Goal: Task Accomplishment & Management: Manage account settings

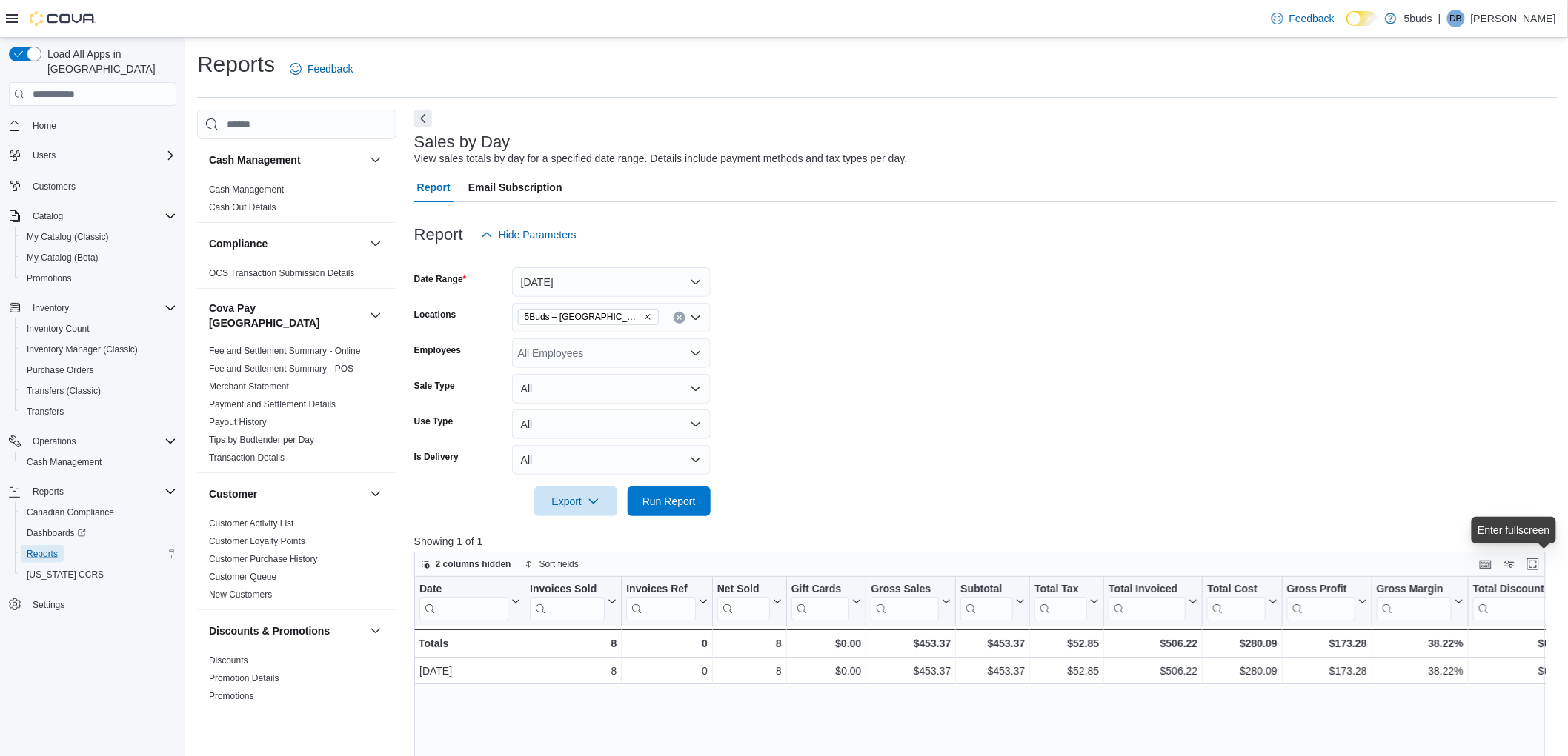
click at [54, 548] on span "Reports" at bounding box center [43, 554] width 31 height 12
click at [76, 343] on span "Inventory Manager (Classic)" at bounding box center [82, 350] width 111 height 12
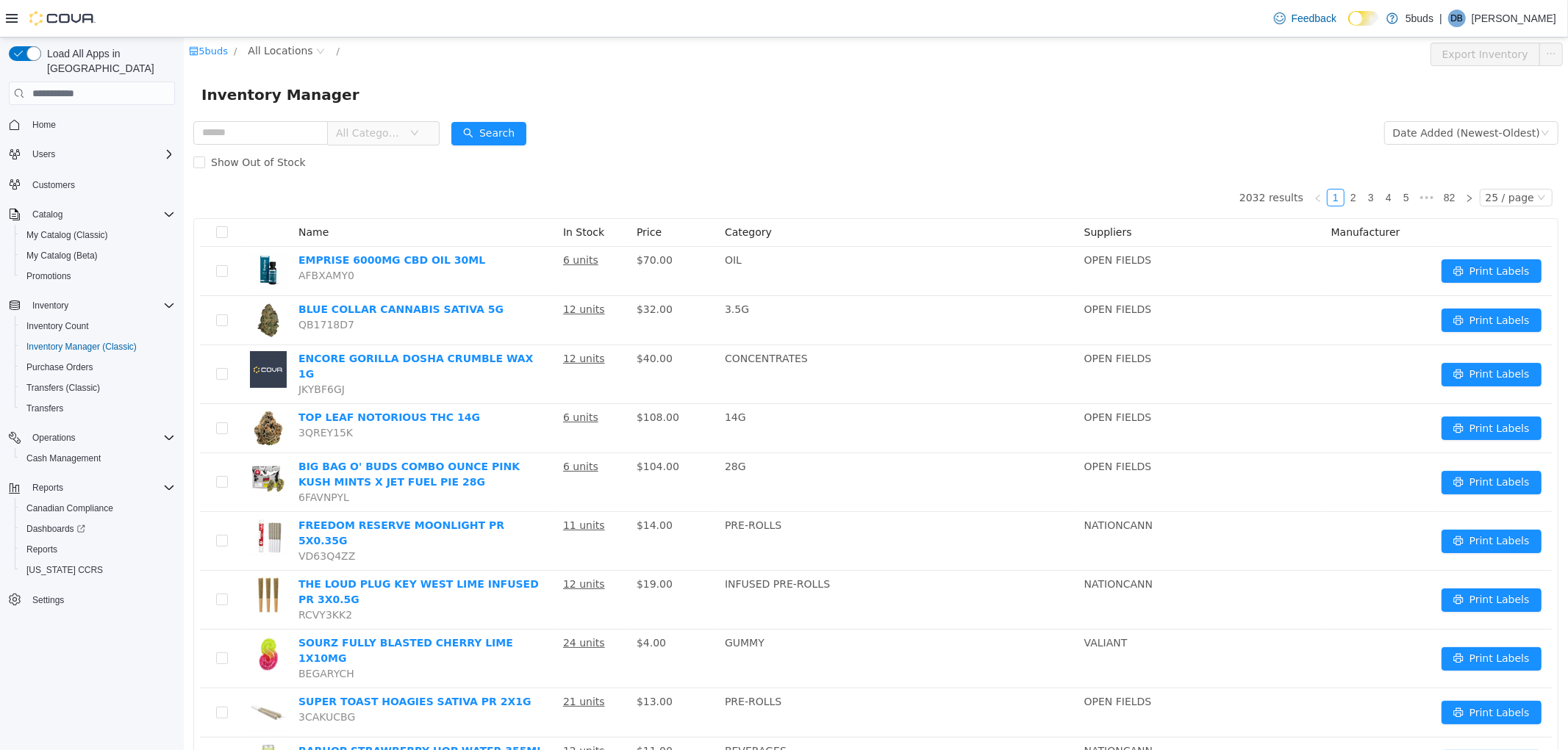
click at [1234, 79] on div "Inventory Manager" at bounding box center [875, 95] width 1384 height 47
click at [316, 55] on icon "icon: close-circle" at bounding box center [320, 51] width 9 height 9
click at [301, 50] on span "All Locations" at bounding box center [279, 50] width 65 height 16
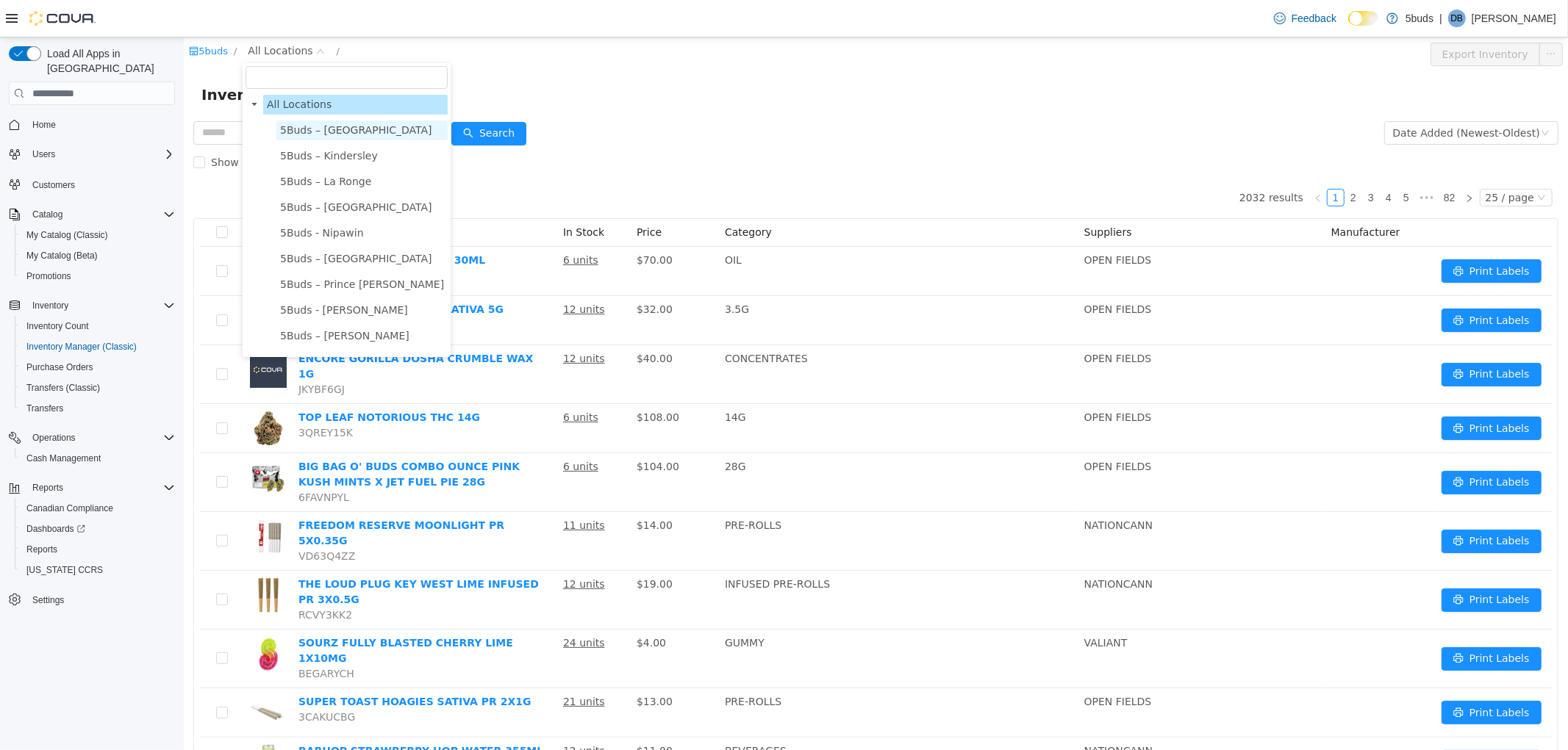
click at [312, 127] on span "5Buds – [GEOGRAPHIC_DATA]" at bounding box center [355, 130] width 152 height 12
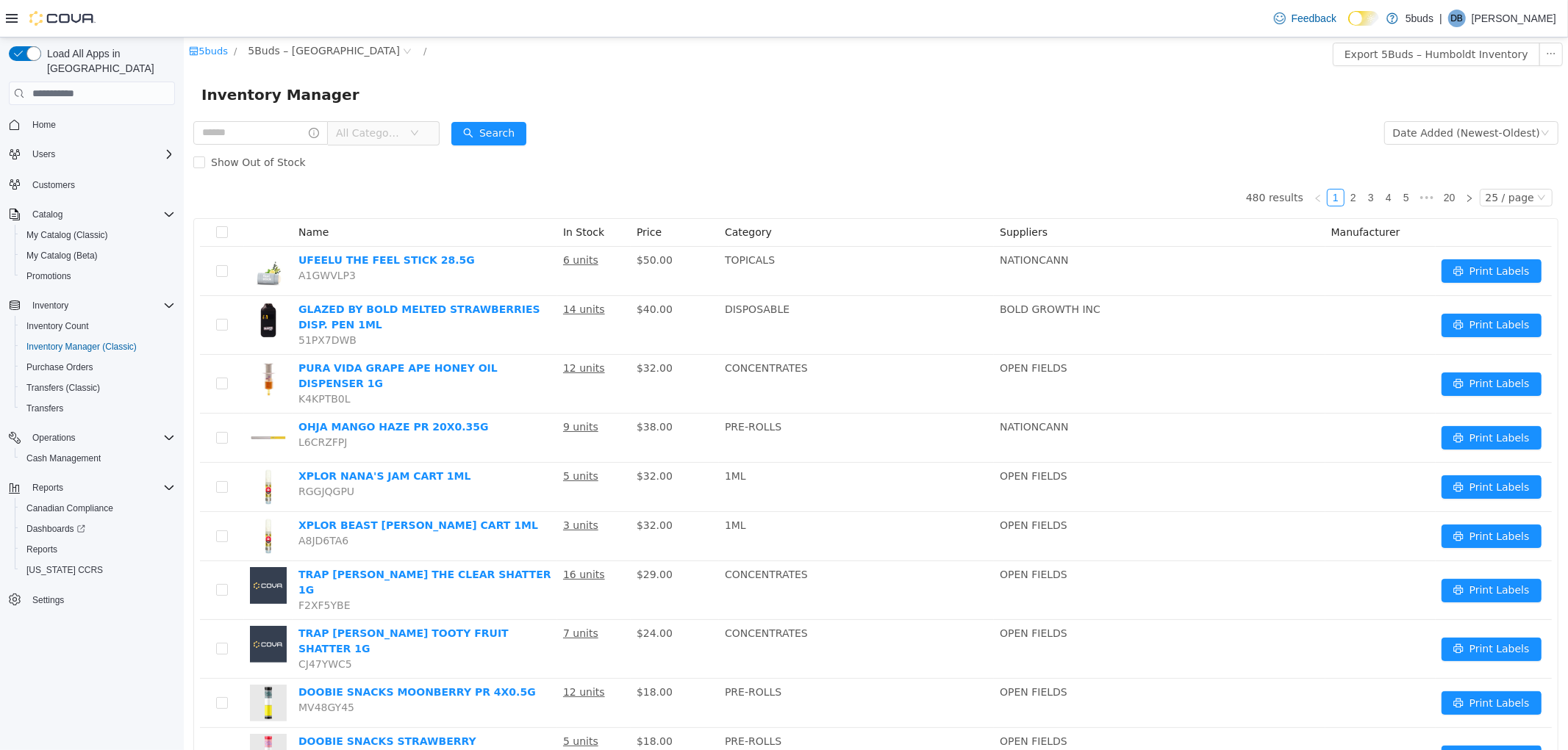
click at [862, 105] on div "Inventory Manager" at bounding box center [875, 95] width 1349 height 23
click at [418, 137] on icon "icon: down" at bounding box center [414, 133] width 9 height 9
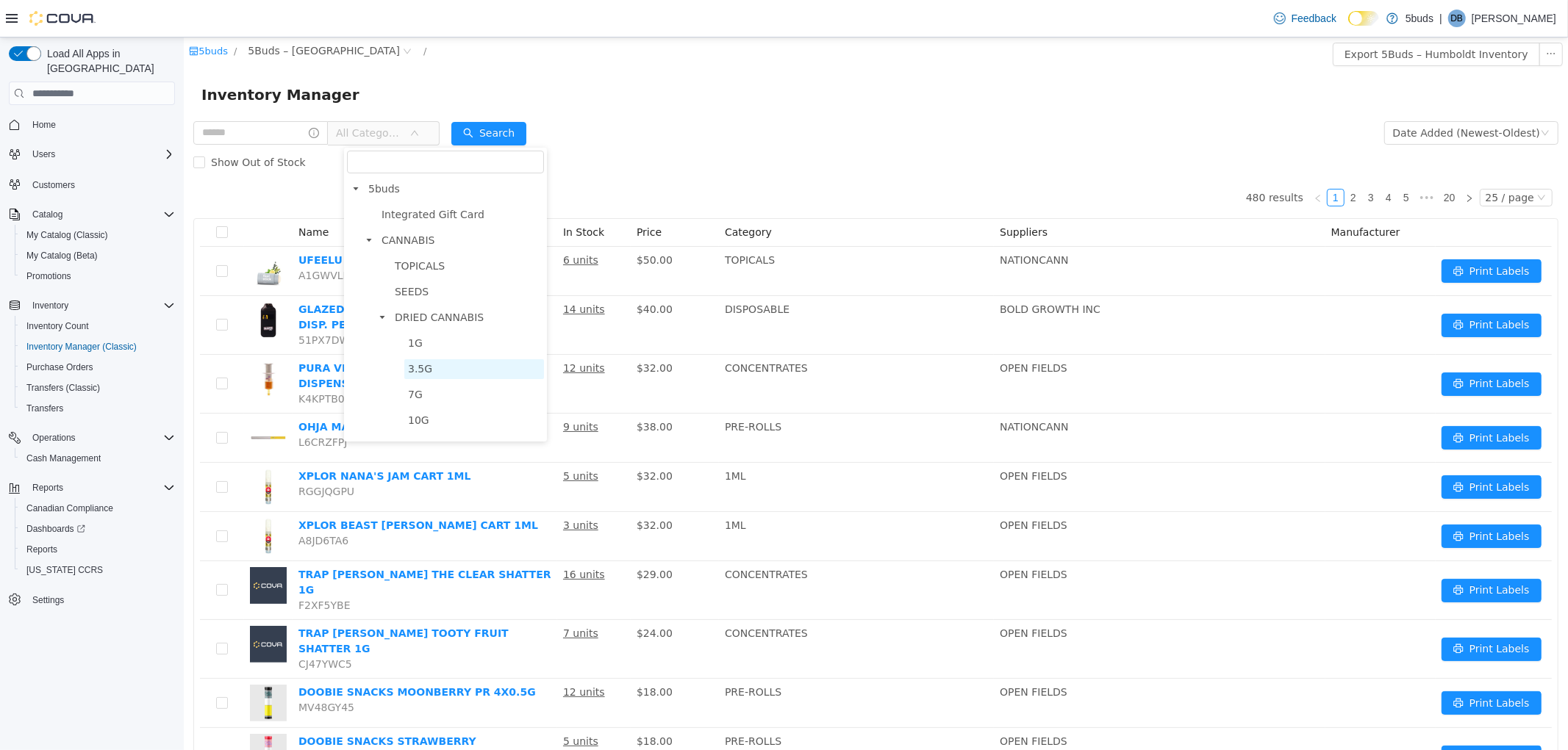
click at [420, 372] on span "3.5G" at bounding box center [420, 369] width 24 height 12
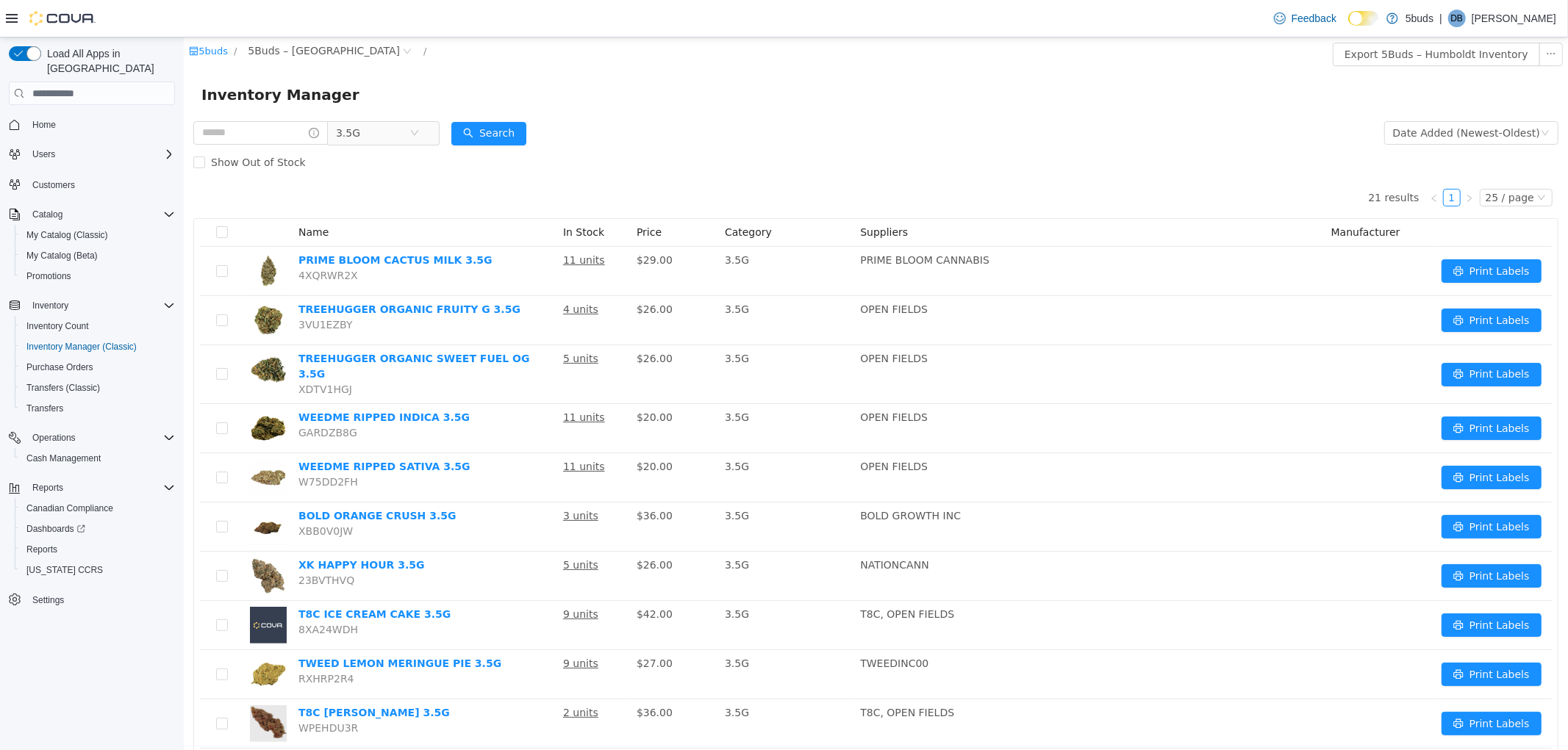
drag, startPoint x: 1148, startPoint y: 128, endPoint x: 1036, endPoint y: 130, distance: 112.0
click at [1148, 128] on form "3.5G Date Added (Newest-Oldest) Search Show Out of Stock" at bounding box center [875, 147] width 1365 height 59
click at [418, 134] on icon "icon: close-circle" at bounding box center [414, 133] width 9 height 9
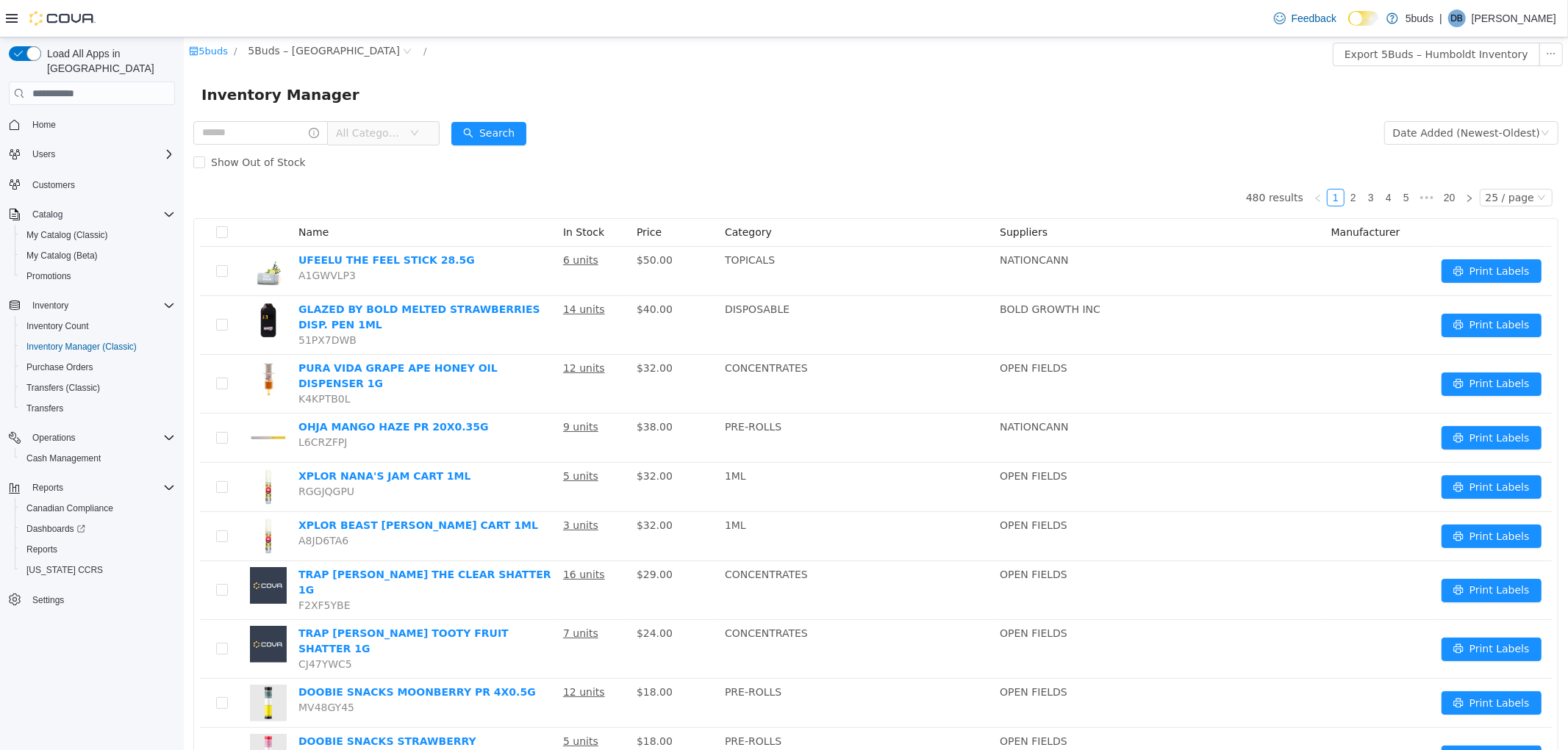
click at [418, 134] on icon "icon: down" at bounding box center [414, 133] width 9 height 9
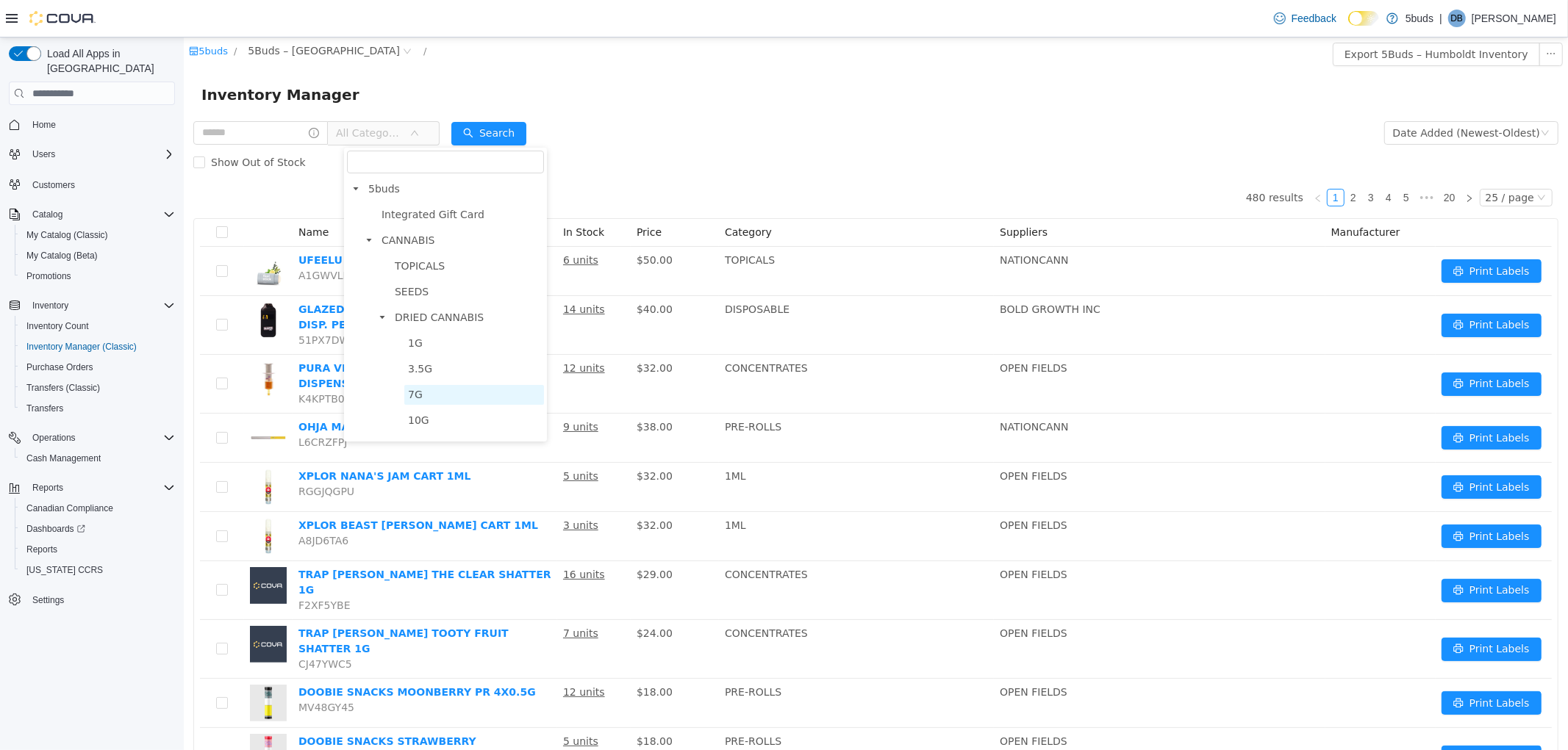
click at [419, 396] on span "7G" at bounding box center [415, 395] width 15 height 12
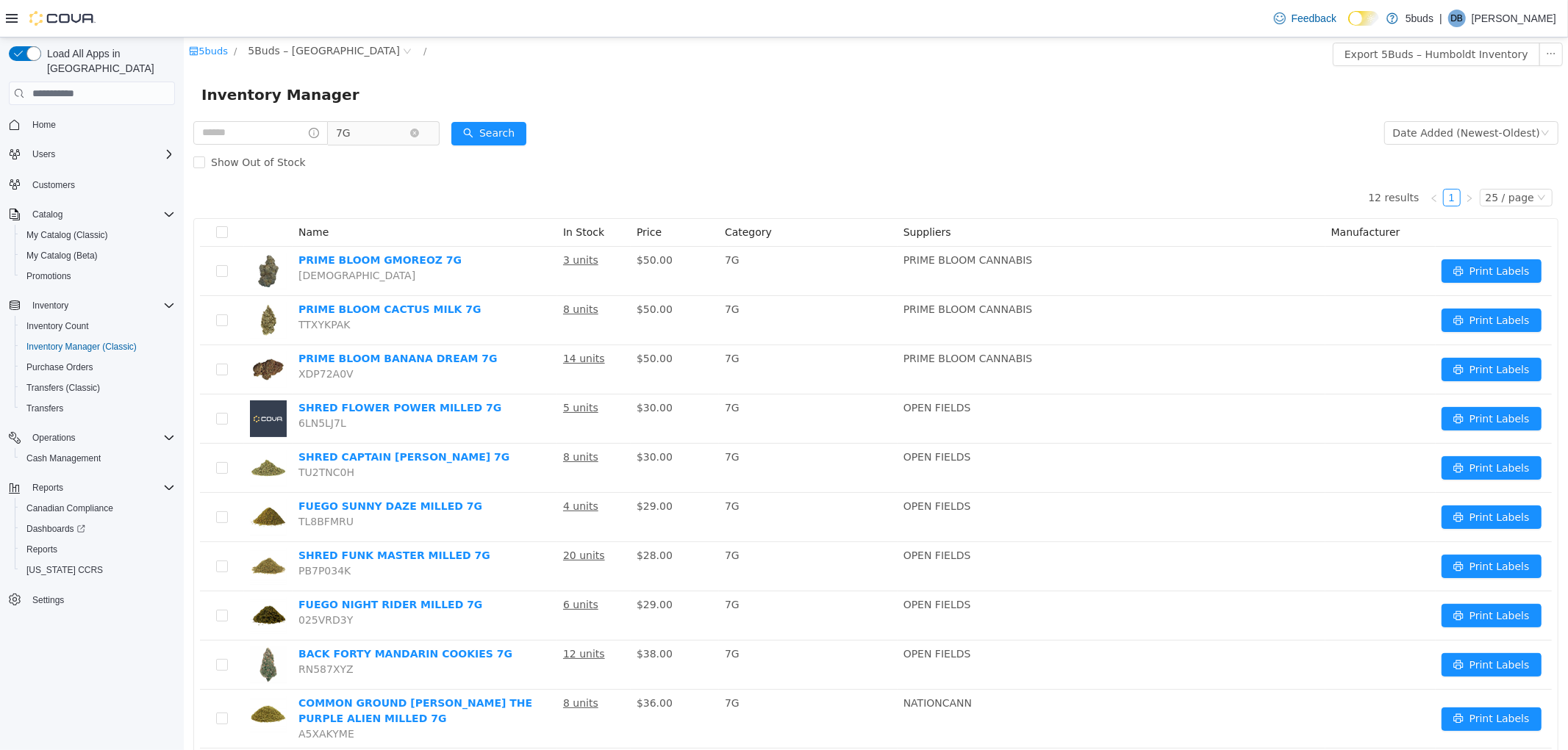
click at [1244, 151] on div "Show Out of Stock" at bounding box center [875, 162] width 1365 height 29
click at [418, 133] on icon "icon: close-circle" at bounding box center [414, 133] width 9 height 9
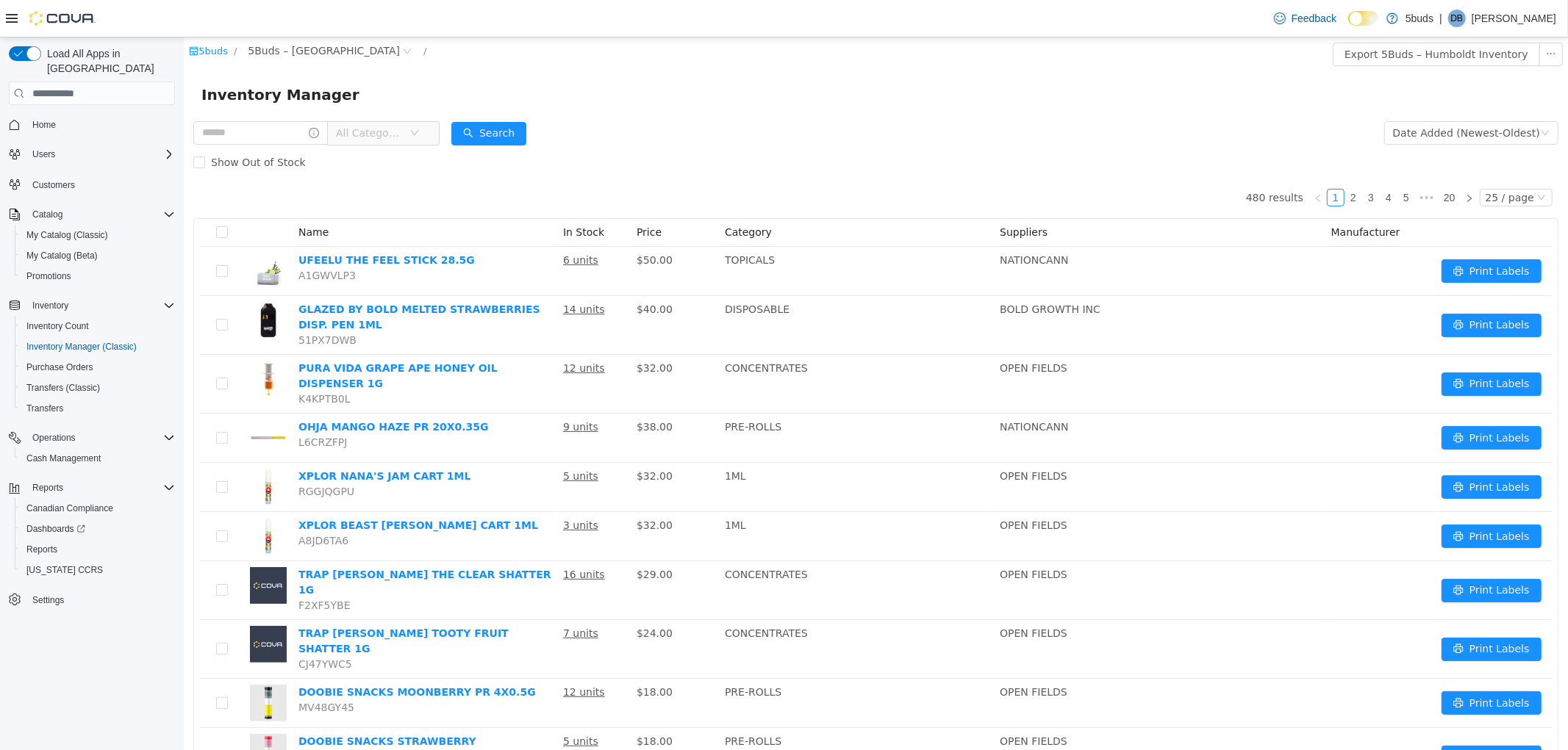
click at [418, 134] on icon "icon: down" at bounding box center [414, 133] width 9 height 9
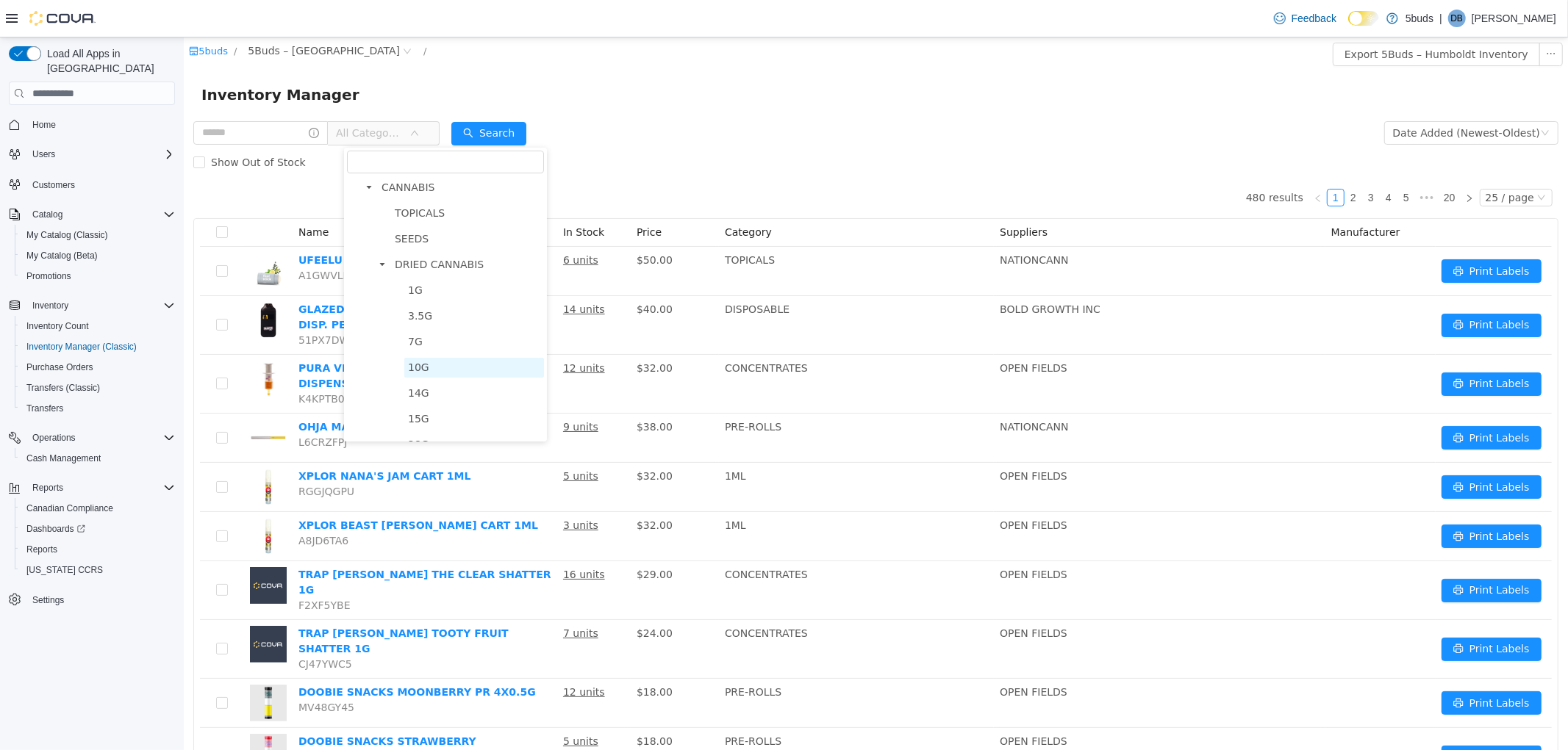
scroll to position [82, 0]
click at [418, 365] on span "14G" at bounding box center [418, 365] width 22 height 12
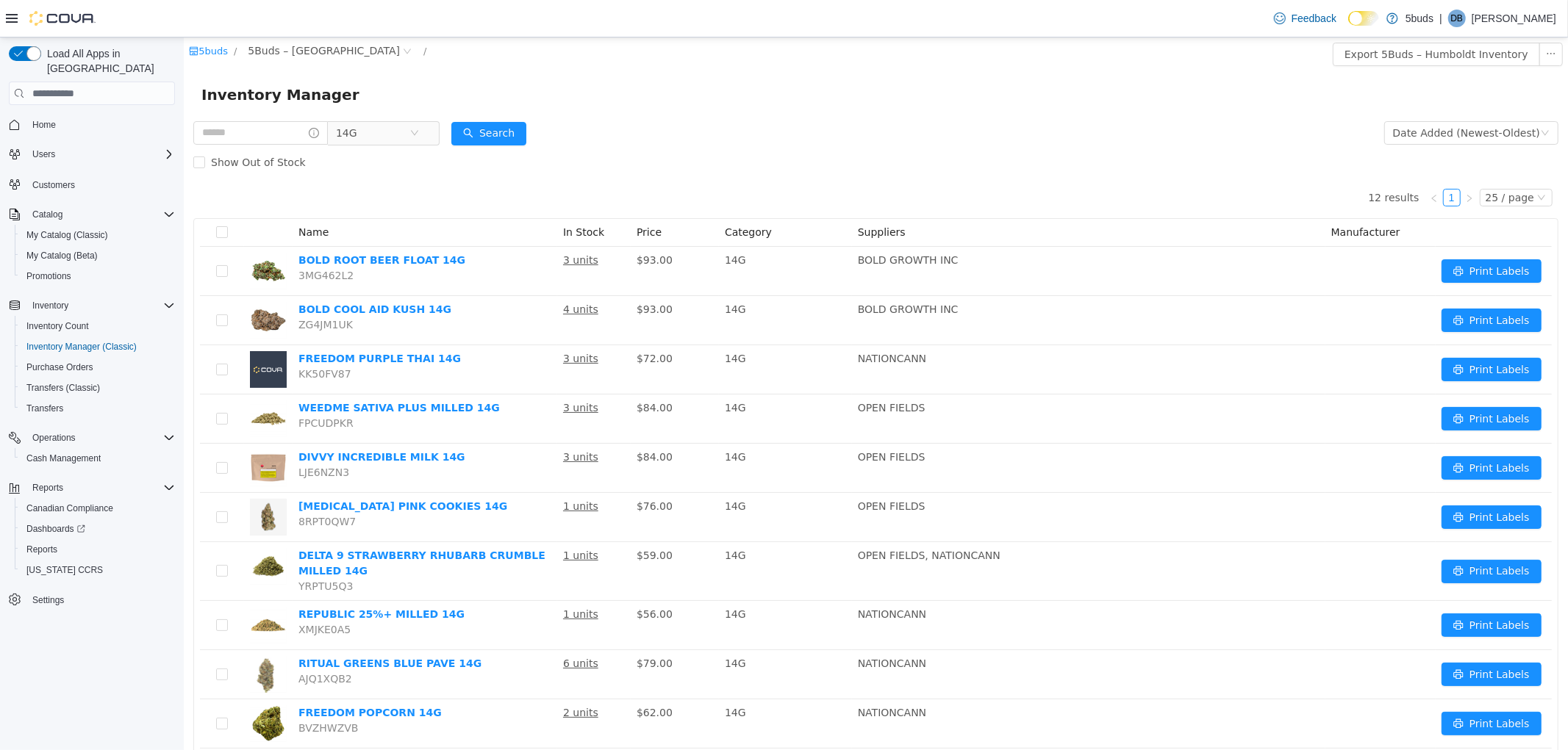
click at [713, 144] on form "14G Date Added (Newest-Oldest) Search Show Out of Stock" at bounding box center [875, 147] width 1365 height 59
click at [1171, 121] on form "14G Date Added (Newest-Oldest) Search Show Out of Stock" at bounding box center [875, 147] width 1365 height 59
click at [428, 135] on span "14G" at bounding box center [376, 133] width 101 height 23
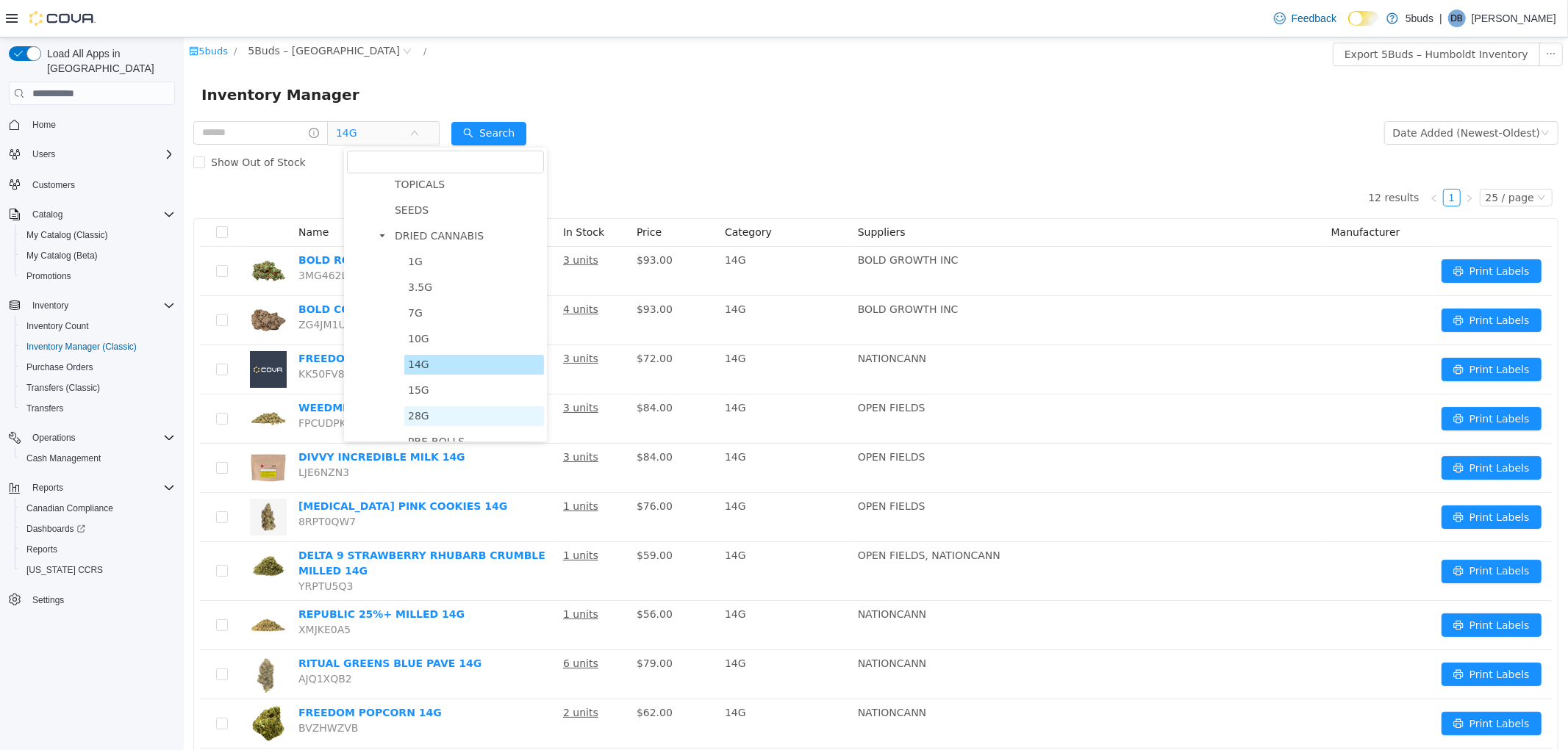
click at [411, 420] on span "28G" at bounding box center [418, 416] width 22 height 12
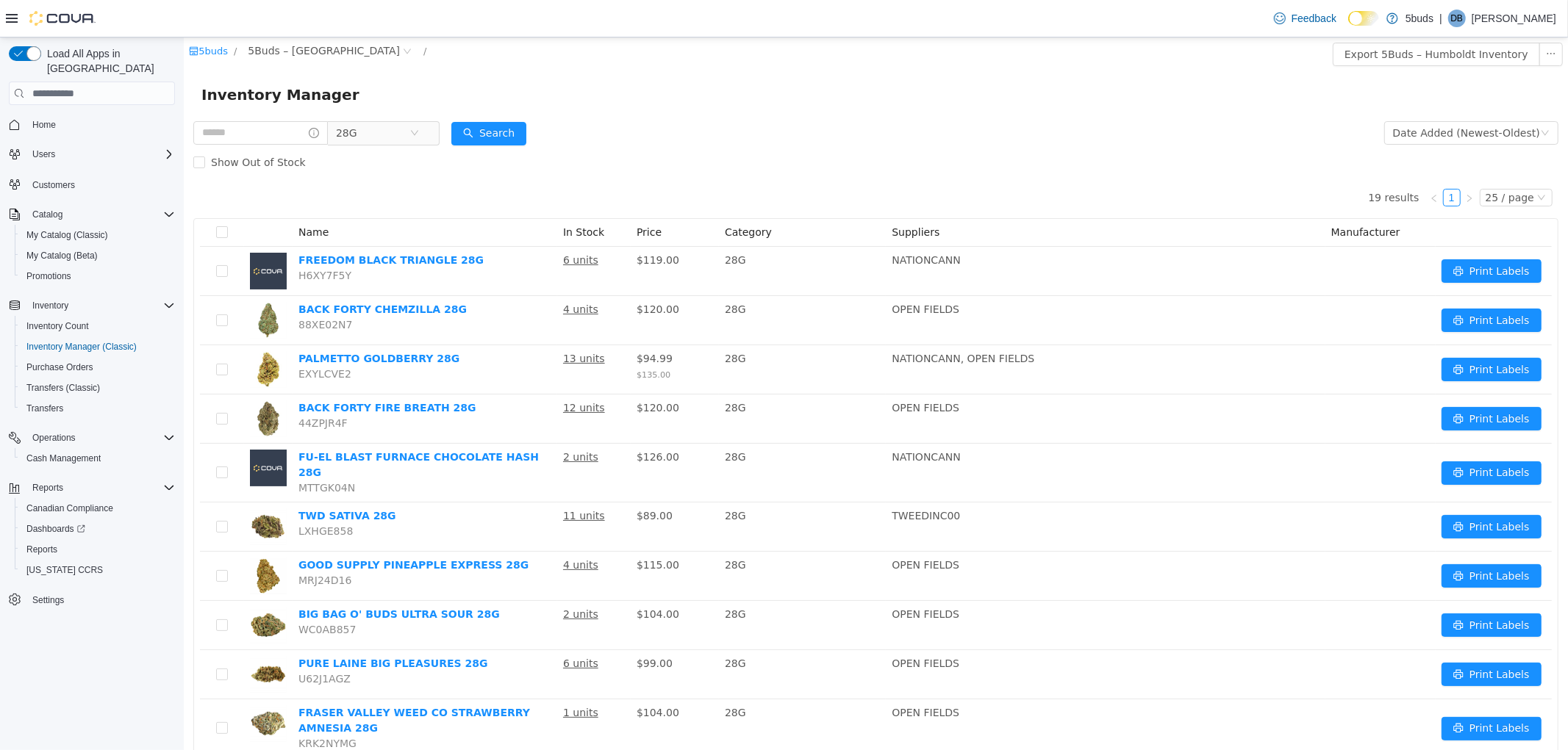
click at [799, 96] on div "Inventory Manager" at bounding box center [875, 95] width 1349 height 23
click at [1238, 75] on div "Inventory Manager" at bounding box center [875, 95] width 1384 height 47
click at [37, 541] on span "Reports" at bounding box center [42, 550] width 31 height 17
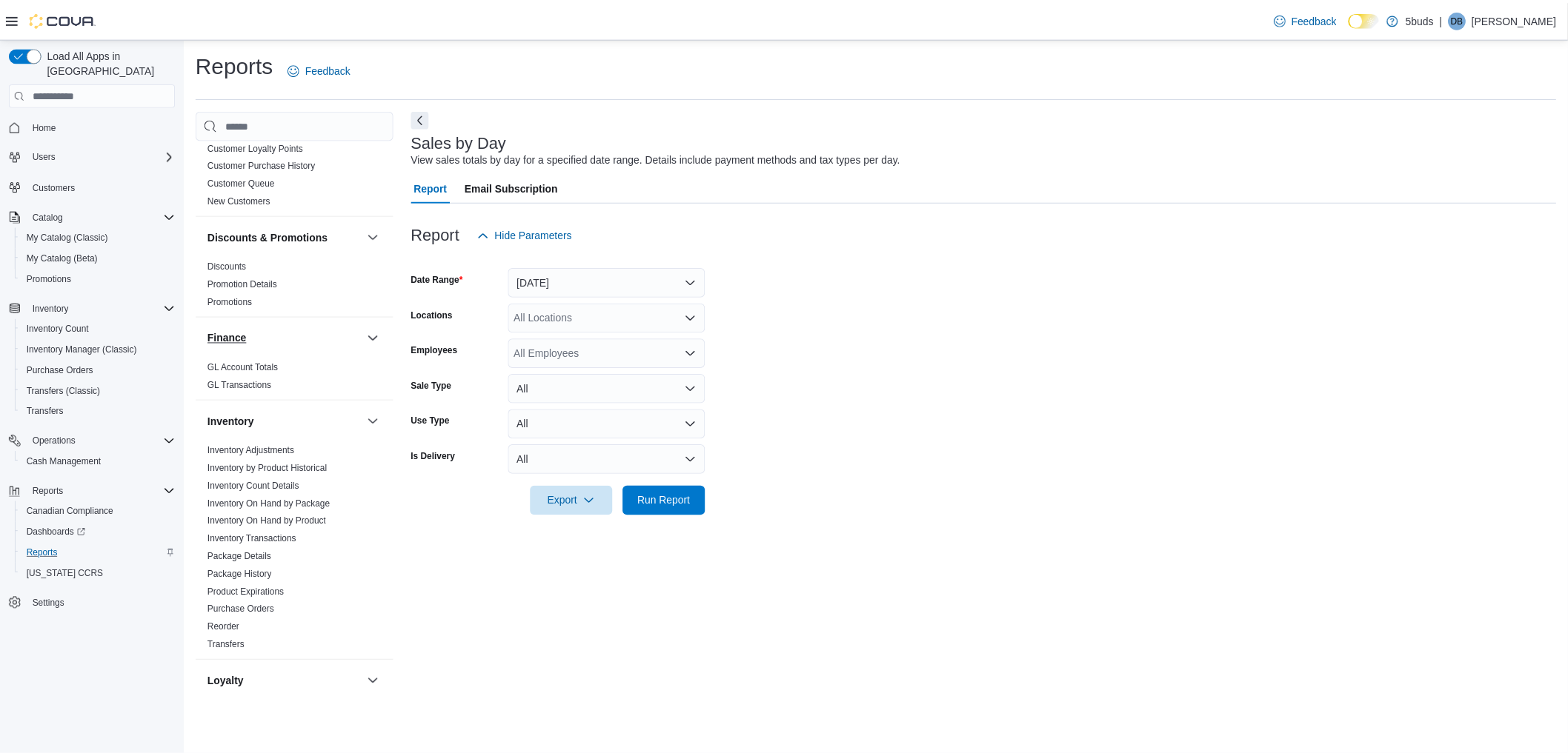
scroll to position [411, 0]
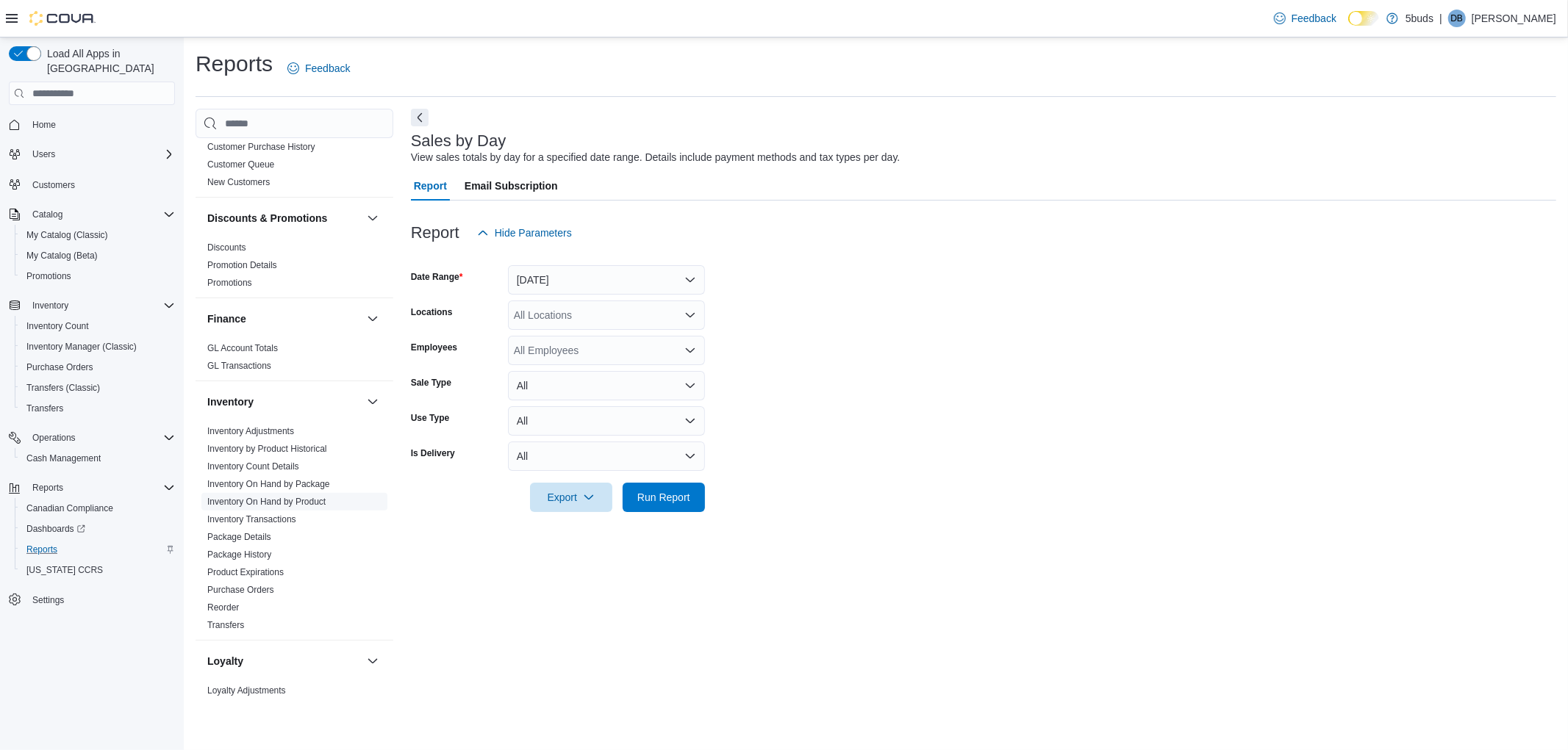
click at [310, 497] on link "Inventory On Hand by Product" at bounding box center [266, 502] width 118 height 10
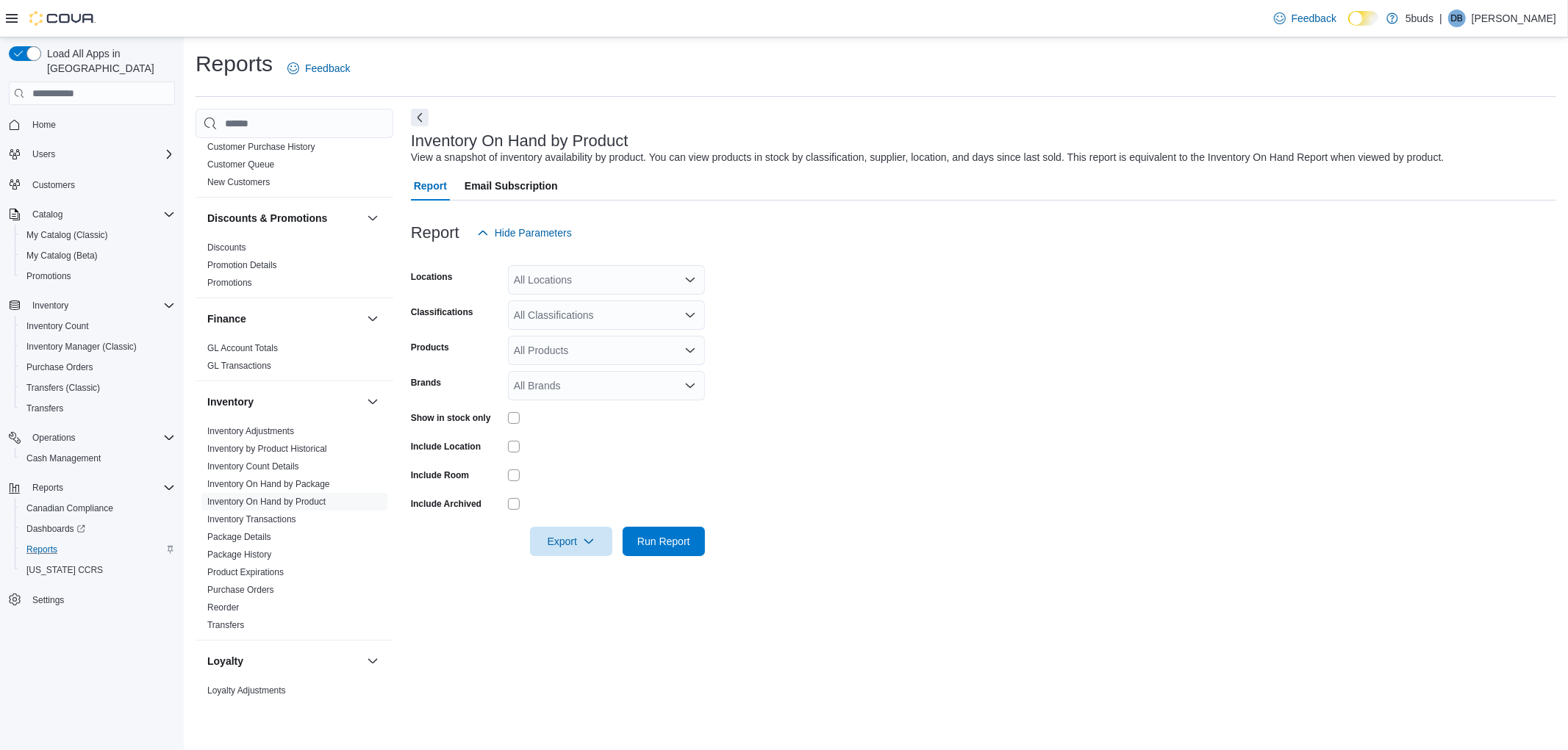
click at [612, 284] on div "All Locations" at bounding box center [606, 280] width 197 height 29
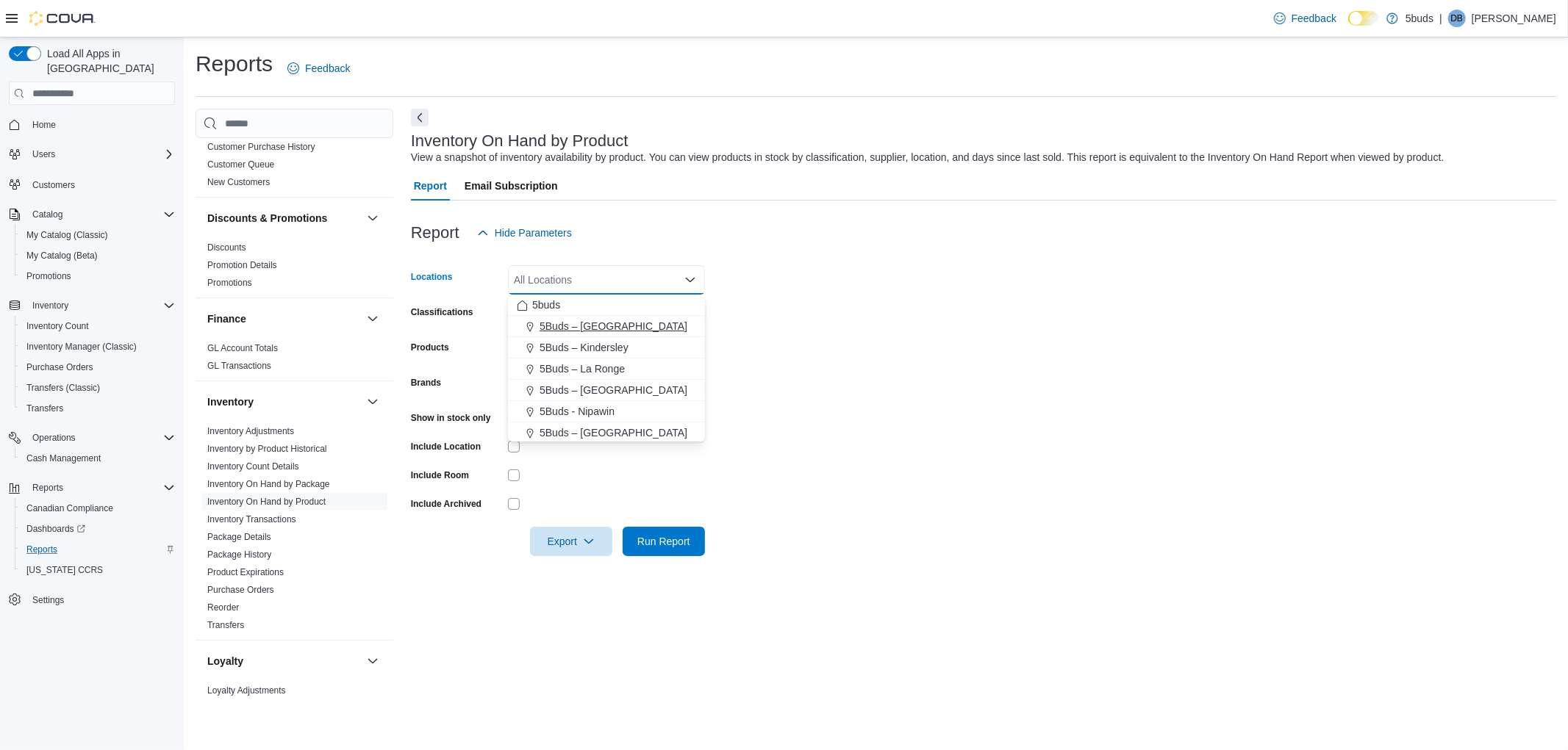
click at [586, 316] on button "5Buds – [GEOGRAPHIC_DATA]" at bounding box center [606, 327] width 197 height 22
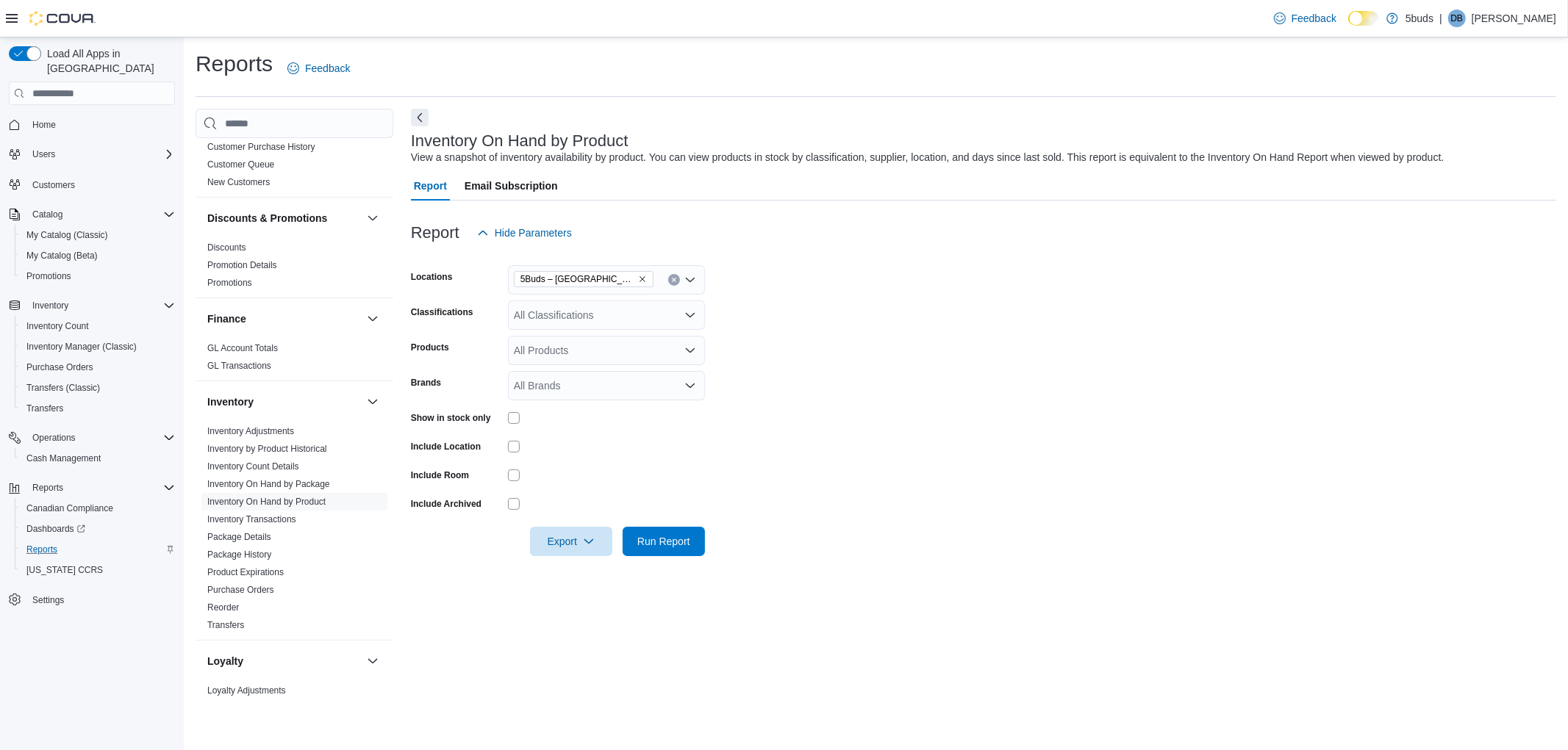
click at [910, 289] on form "Locations 5Buds – Humboldt Classifications All Classifications Products All Pro…" at bounding box center [983, 402] width 1146 height 309
click at [611, 310] on div "All Classifications" at bounding box center [606, 316] width 197 height 29
click at [563, 421] on span "3.5G" at bounding box center [565, 425] width 22 height 15
click at [910, 369] on form "Locations 5Buds – Humboldt Classifications 3.5G Products All Products Brands Al…" at bounding box center [983, 402] width 1146 height 309
click at [650, 538] on span "Run Report" at bounding box center [663, 540] width 53 height 15
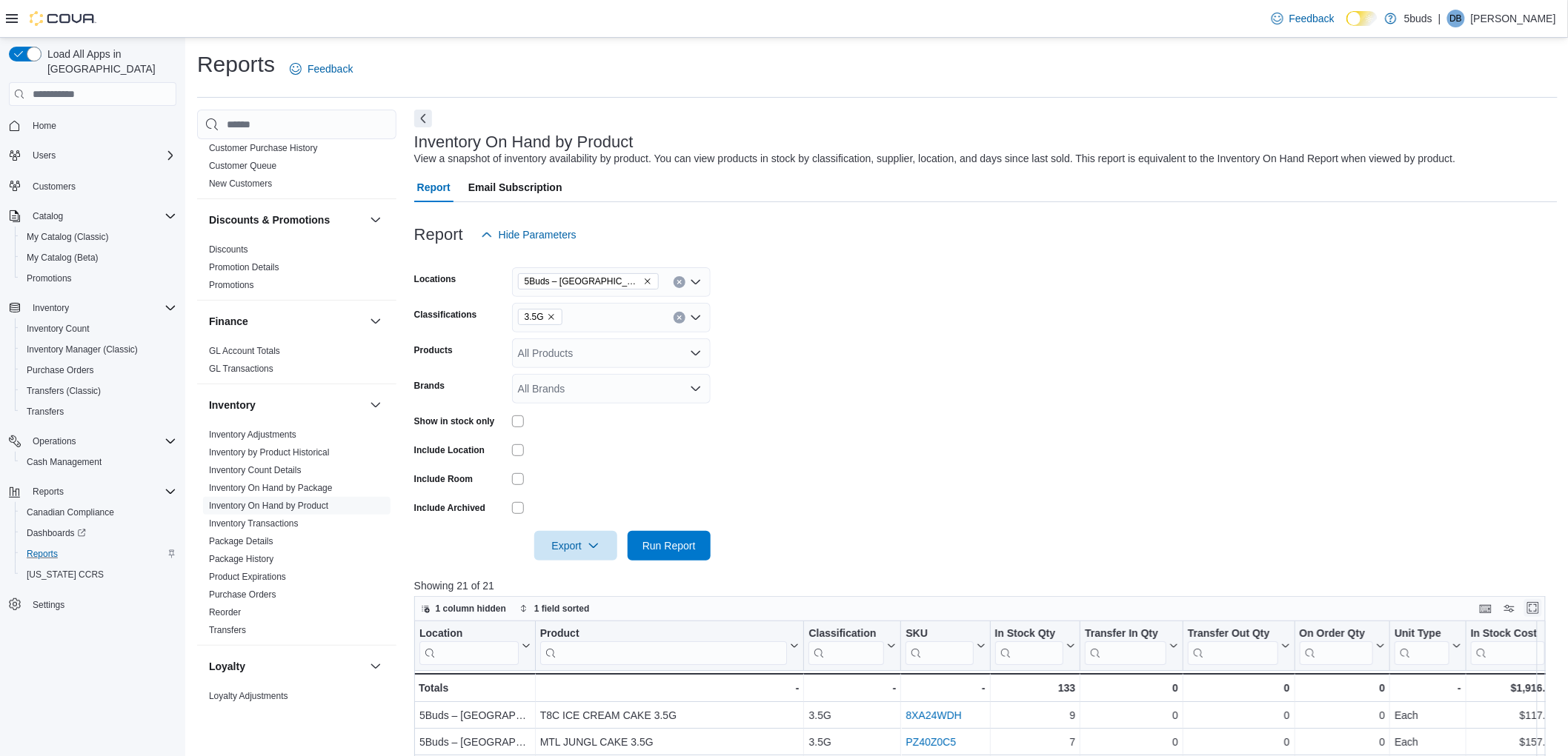
click at [1542, 611] on button "Enter fullscreen" at bounding box center [1533, 608] width 17 height 17
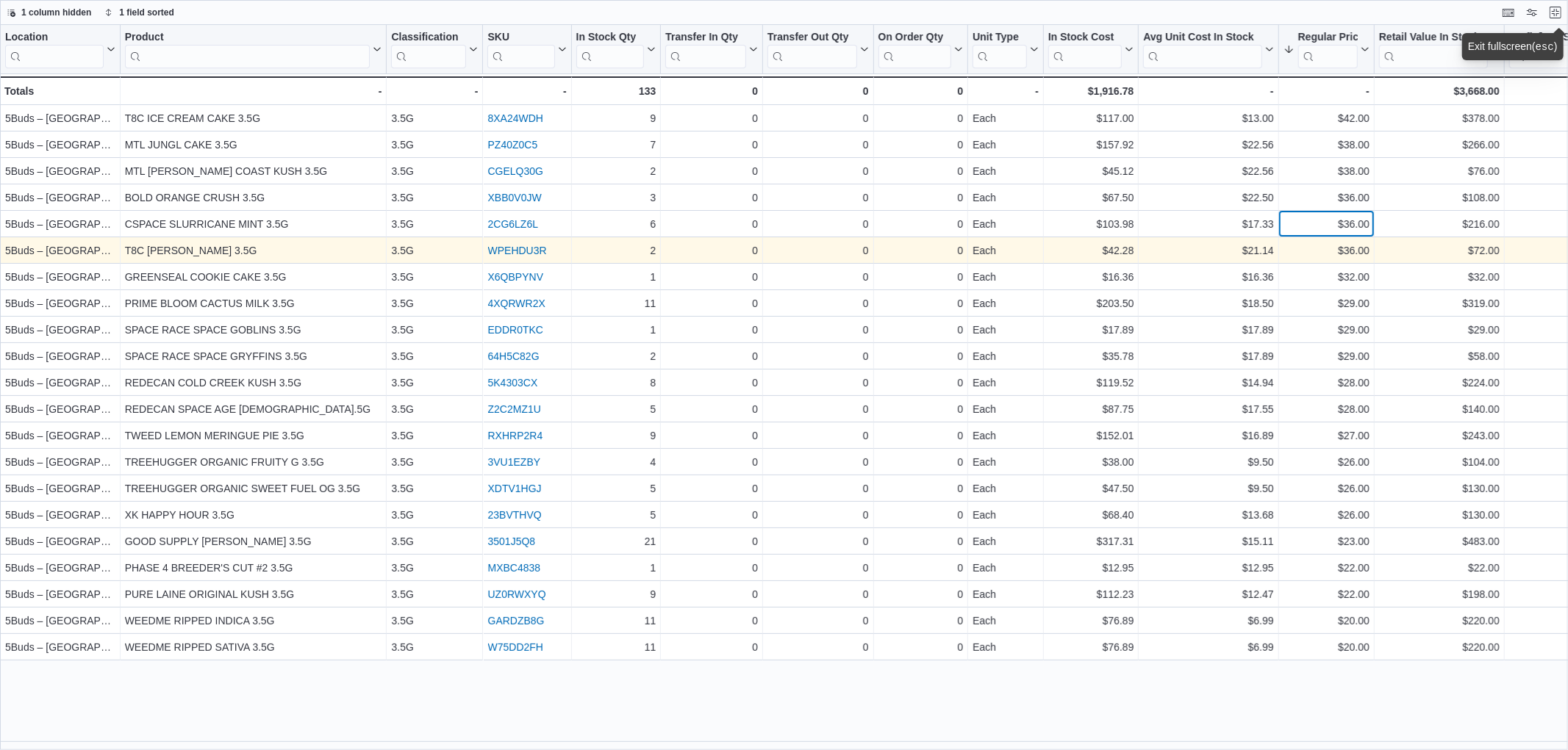
drag, startPoint x: 1329, startPoint y: 225, endPoint x: 1325, endPoint y: 251, distance: 26.3
click at [1325, 251] on div "Location Click to view column header actions Product Click to view column heade…" at bounding box center [1082, 342] width 2166 height 636
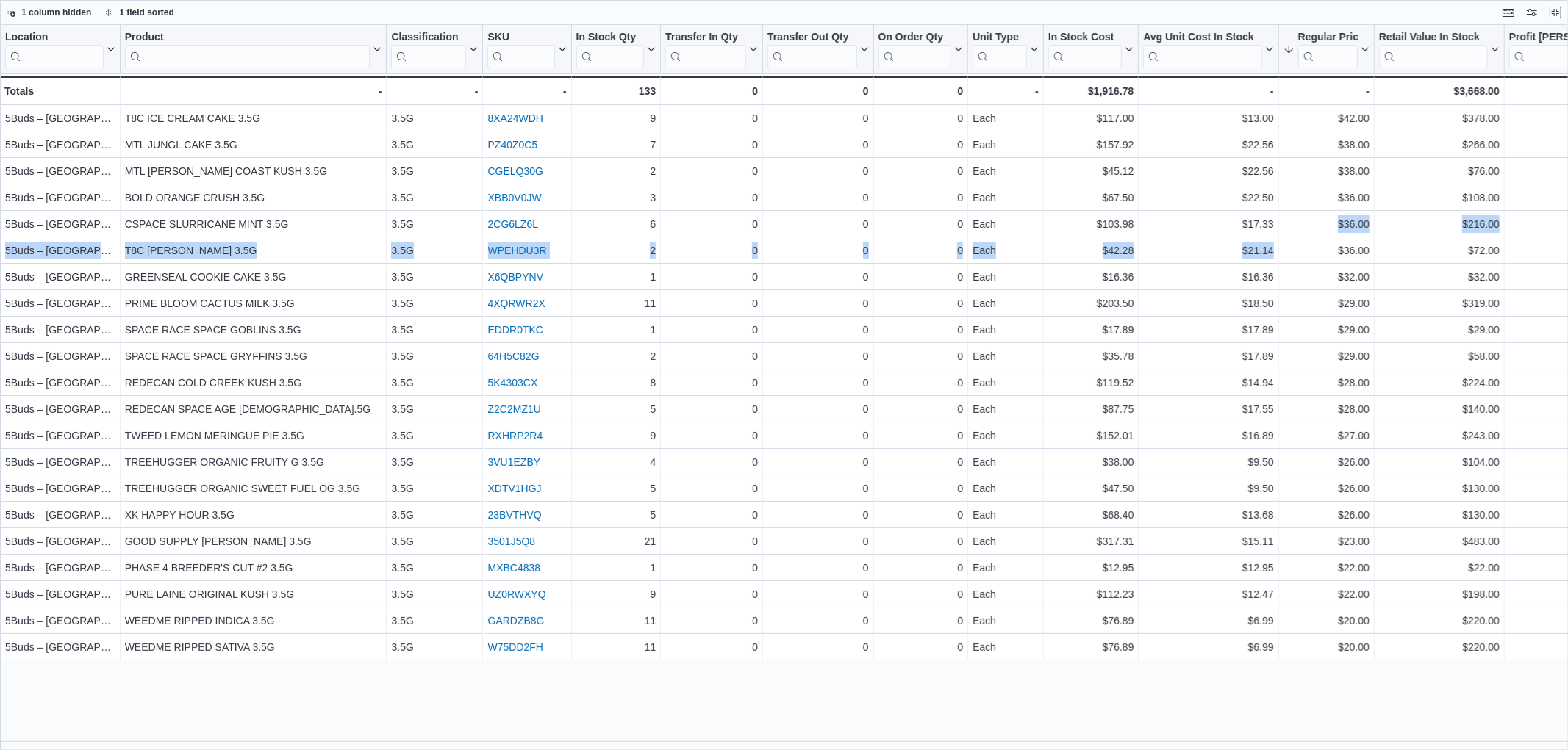
drag, startPoint x: 1424, startPoint y: 6, endPoint x: 1530, endPoint y: 4, distance: 106.0
click at [1424, 6] on div "1 column hidden 1 field sorted" at bounding box center [784, 12] width 1568 height 25
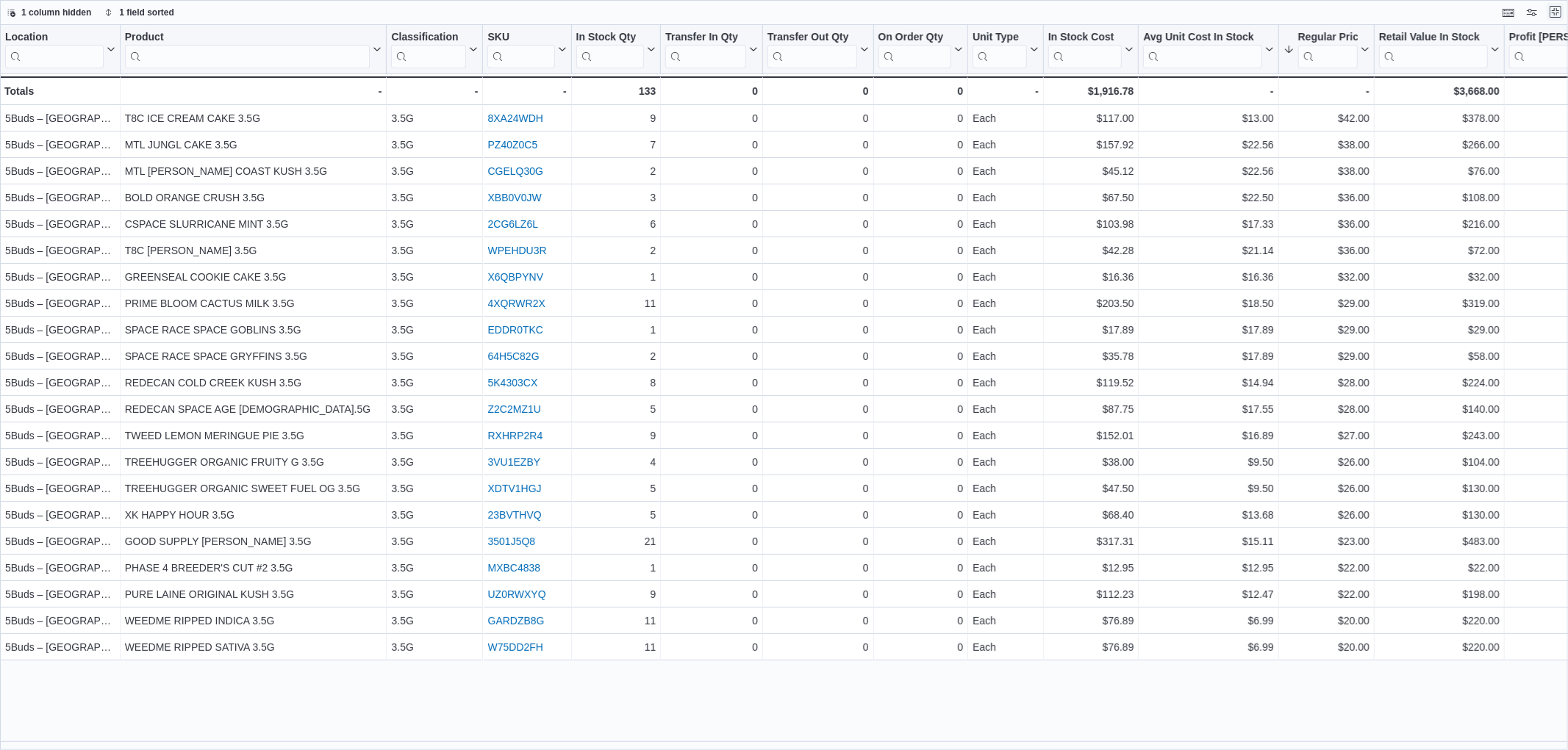
click at [1555, 9] on button "Exit fullscreen" at bounding box center [1556, 11] width 17 height 17
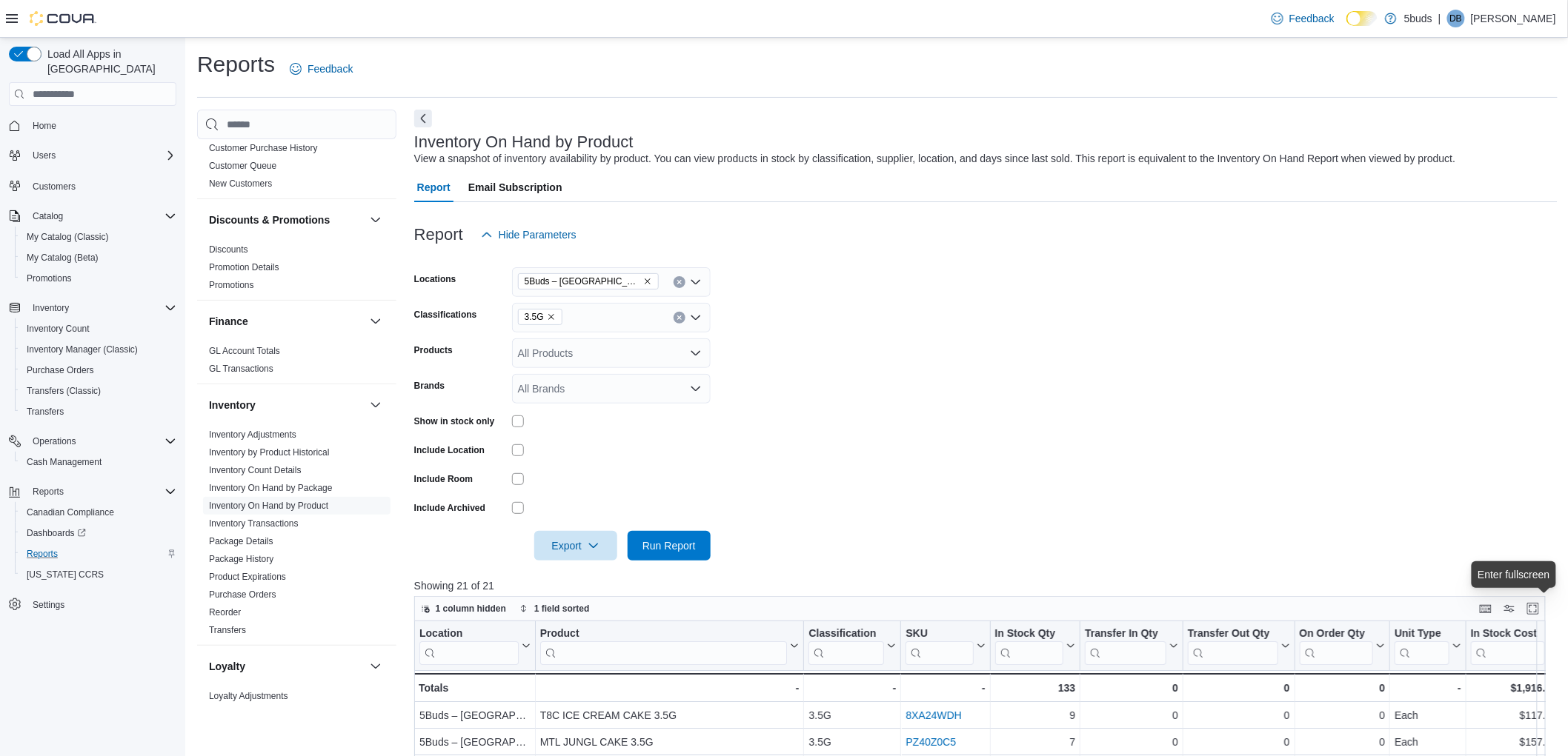
click at [548, 319] on icon "Remove 3.5G from selection in this group" at bounding box center [551, 316] width 6 height 6
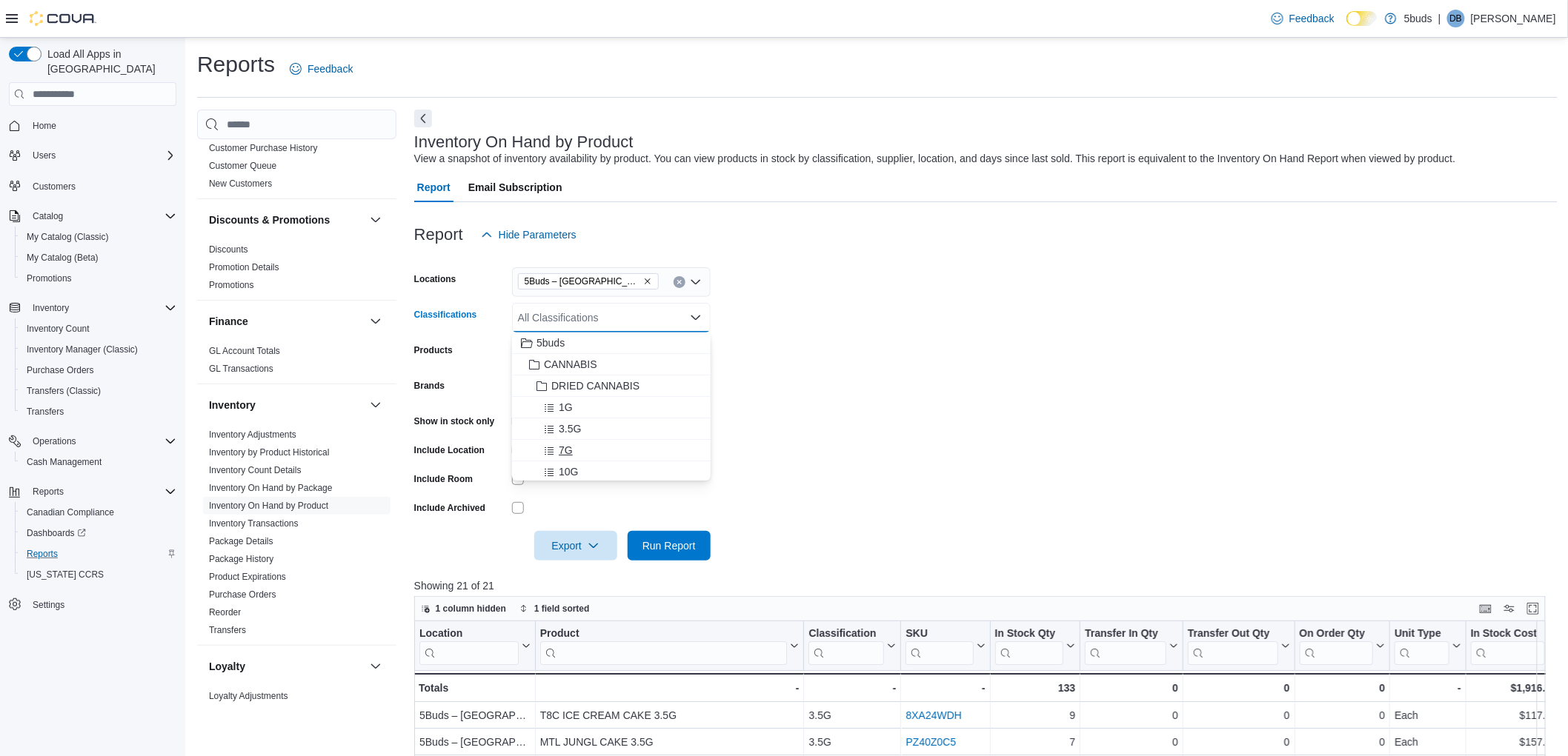
click at [565, 443] on span "7G" at bounding box center [565, 450] width 14 height 15
click at [908, 392] on form "Locations 5Buds – Humboldt Classifications 7G Combo box. Selected. 7G. Press Ba…" at bounding box center [986, 406] width 1143 height 311
click at [694, 548] on span "Run Report" at bounding box center [669, 544] width 53 height 15
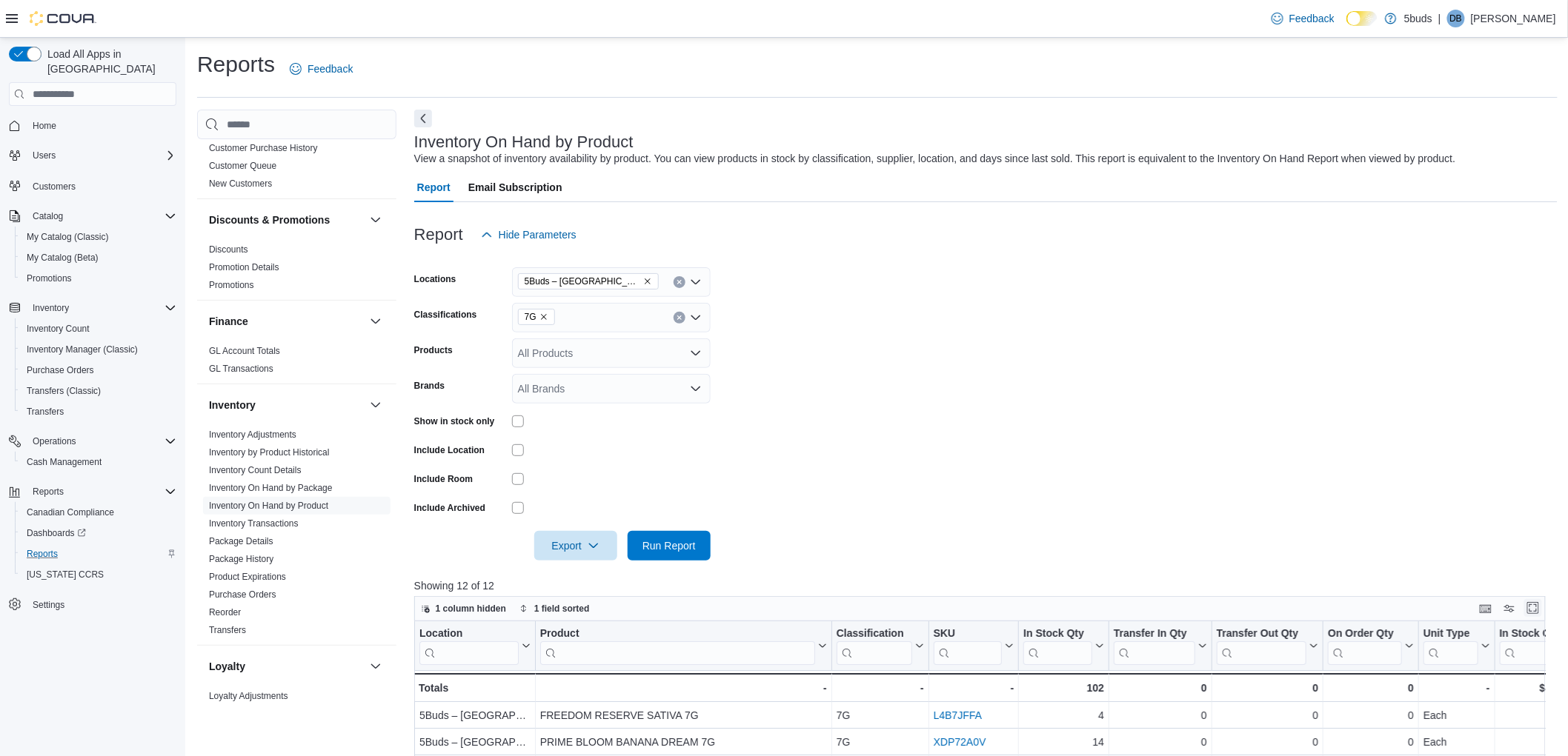
click at [1542, 608] on button "Enter fullscreen" at bounding box center [1533, 608] width 17 height 17
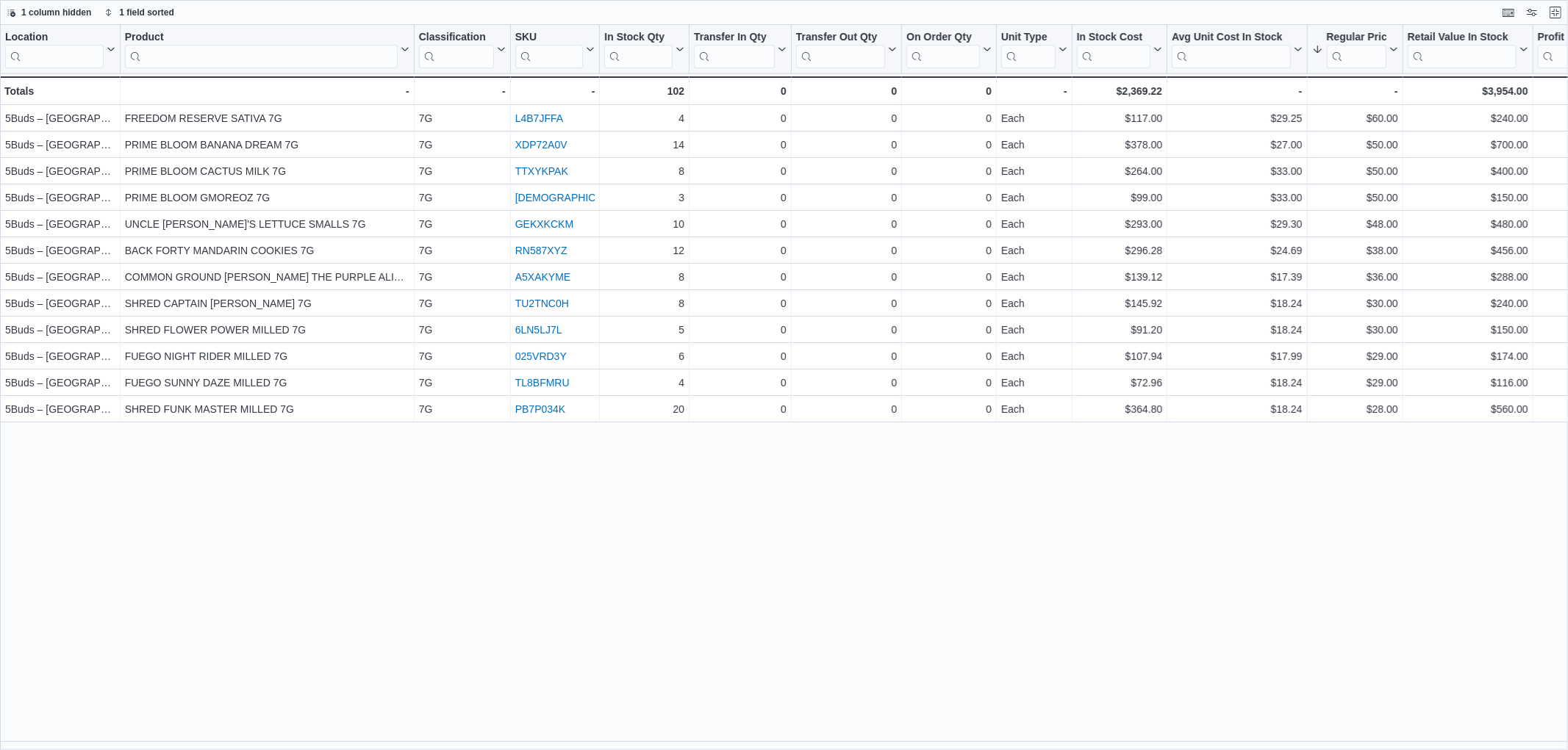
click at [660, 500] on div "Location Click to view column header actions Product Click to view column heade…" at bounding box center [784, 388] width 1568 height 726
click at [1552, 10] on button "Exit fullscreen" at bounding box center [1556, 11] width 17 height 17
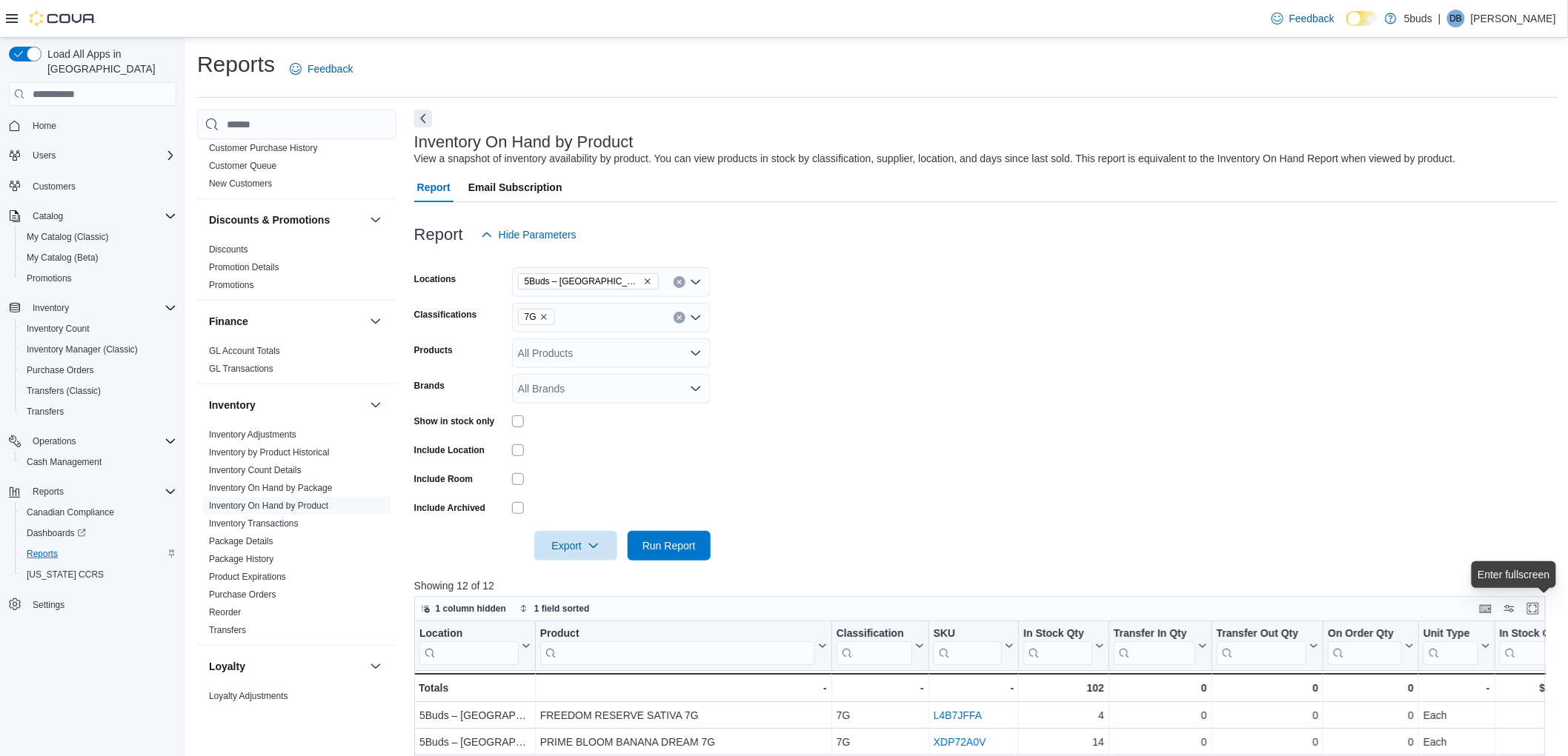
click at [545, 317] on icon "Remove 7G from selection in this group" at bounding box center [544, 317] width 9 height 9
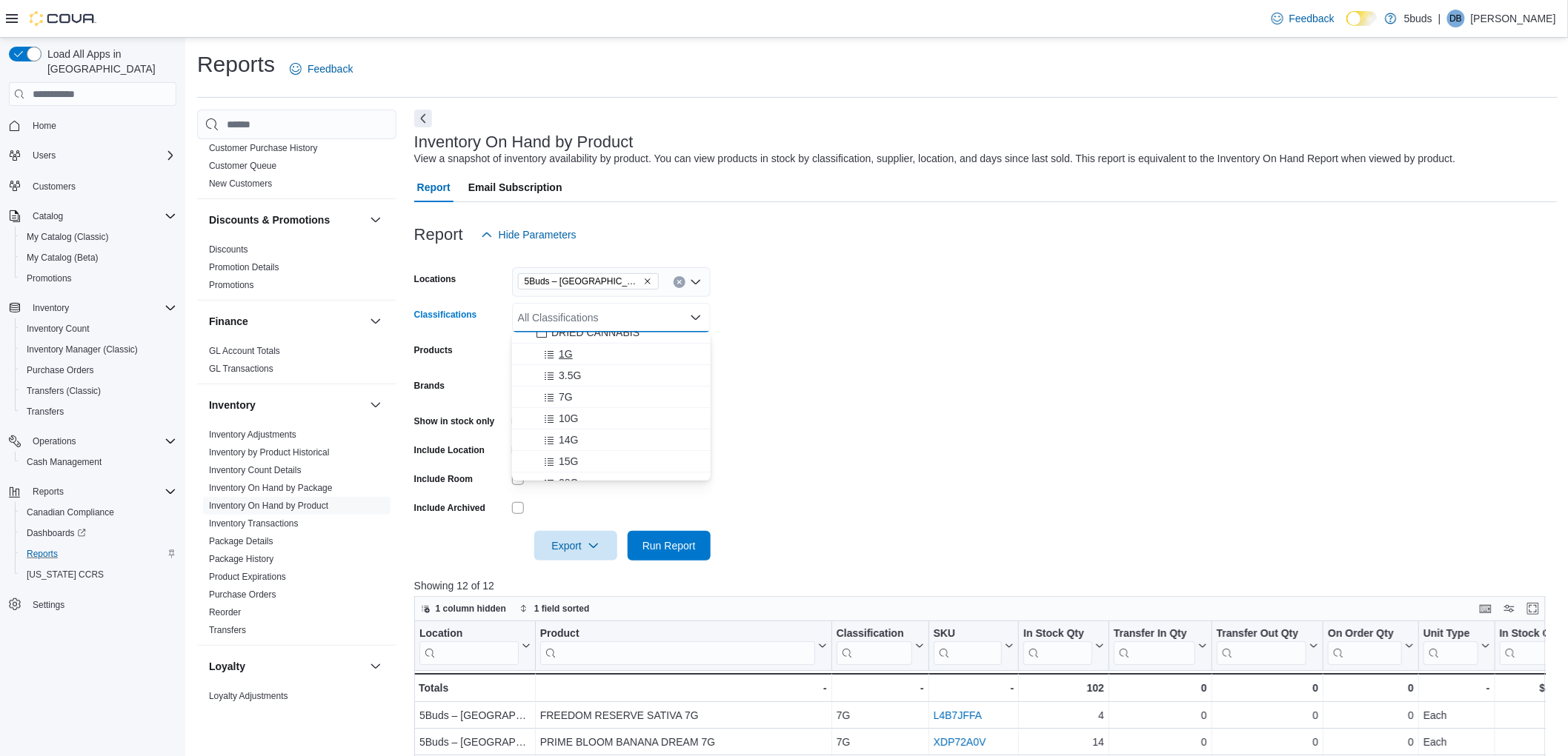
scroll to position [82, 0]
click at [575, 413] on span "14G" at bounding box center [568, 411] width 19 height 15
click at [815, 361] on form "Locations 5Buds – Humboldt Classifications 14G Combo box. Selected. 14G. Press …" at bounding box center [986, 406] width 1143 height 311
click at [678, 543] on span "Run Report" at bounding box center [669, 544] width 53 height 15
click at [1542, 608] on button "Enter fullscreen" at bounding box center [1533, 608] width 17 height 17
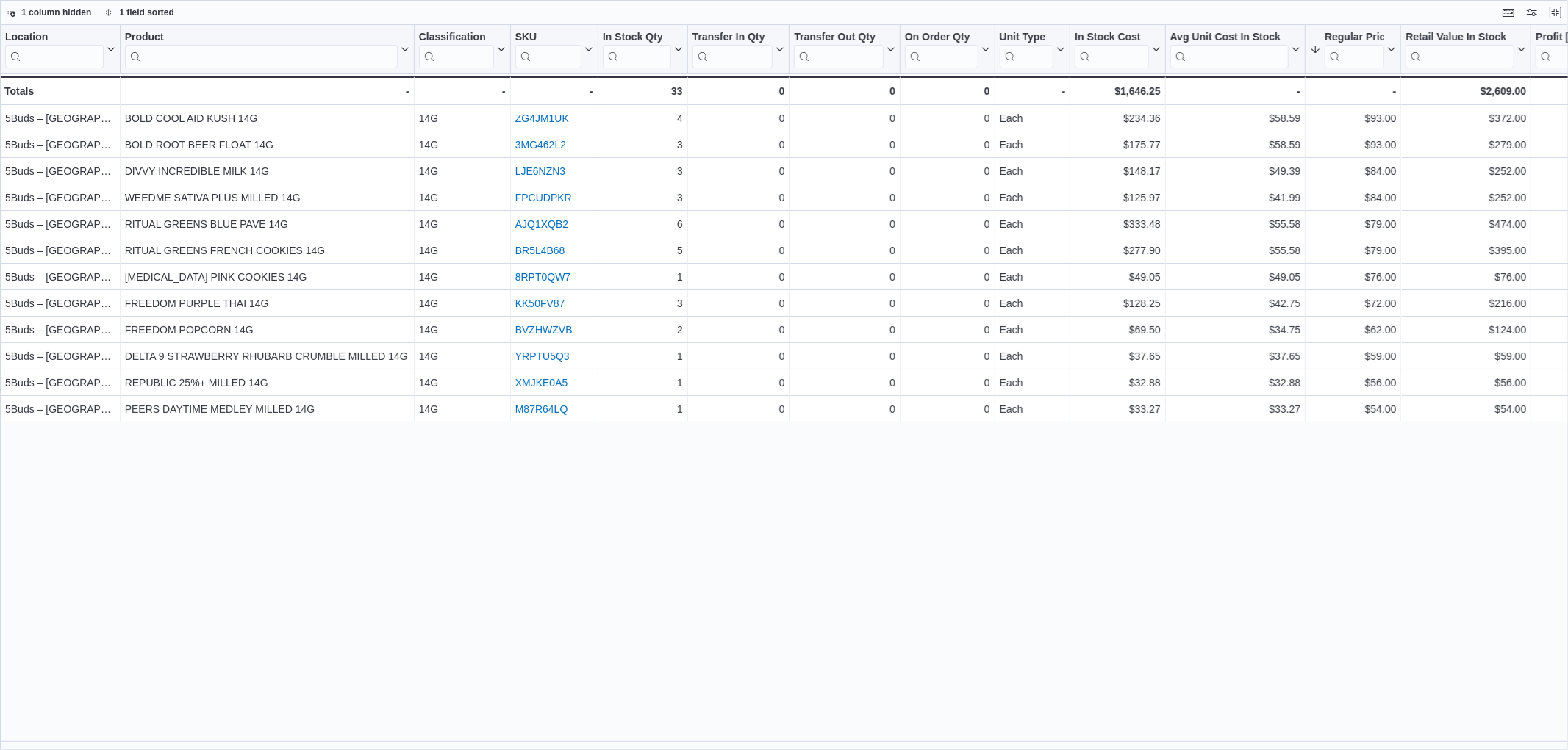
click at [804, 610] on div "Location Click to view column header actions Product Click to view column heade…" at bounding box center [784, 388] width 1568 height 726
click at [1554, 15] on button "Exit fullscreen" at bounding box center [1556, 11] width 17 height 17
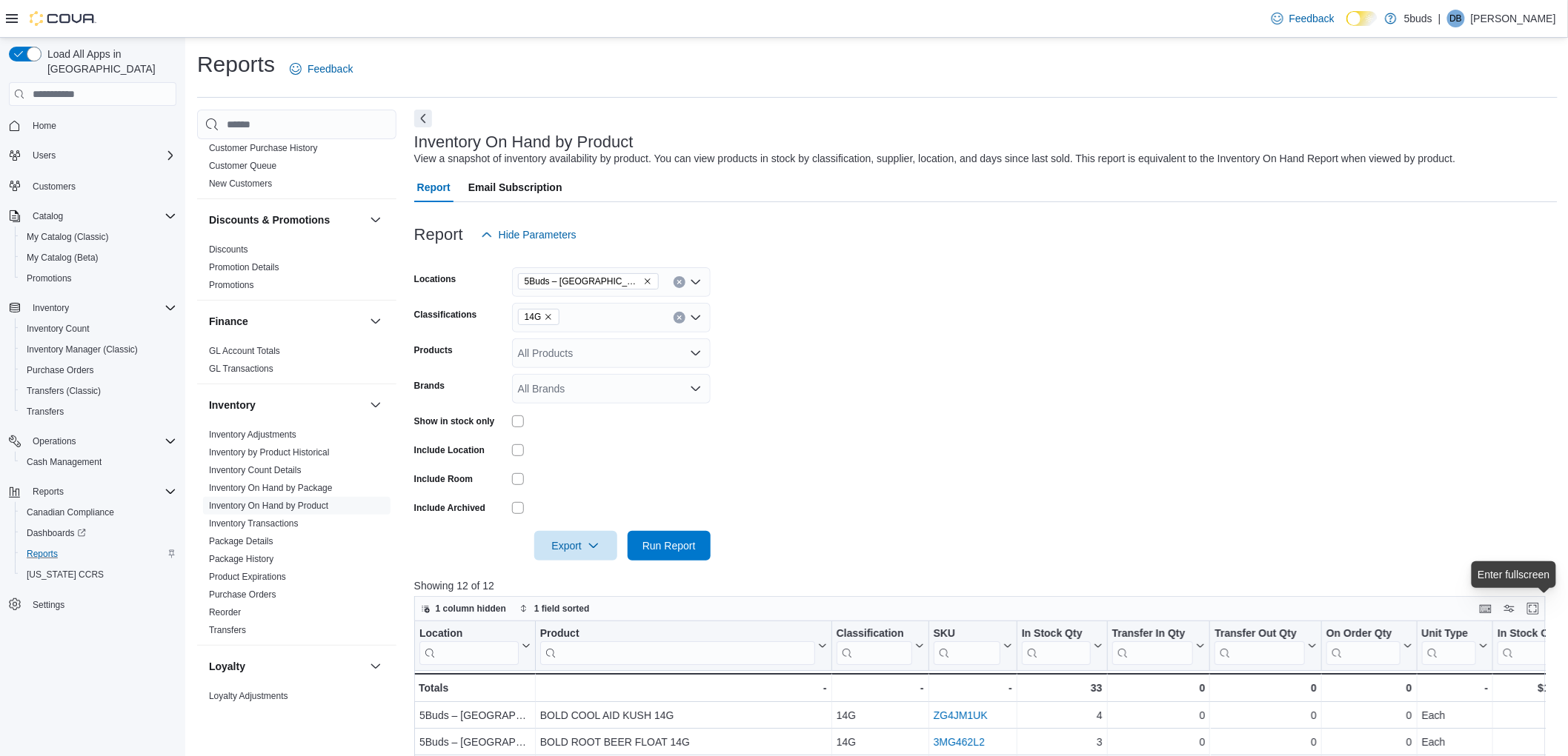
click at [549, 319] on icon "Remove 14G from selection in this group" at bounding box center [548, 317] width 9 height 9
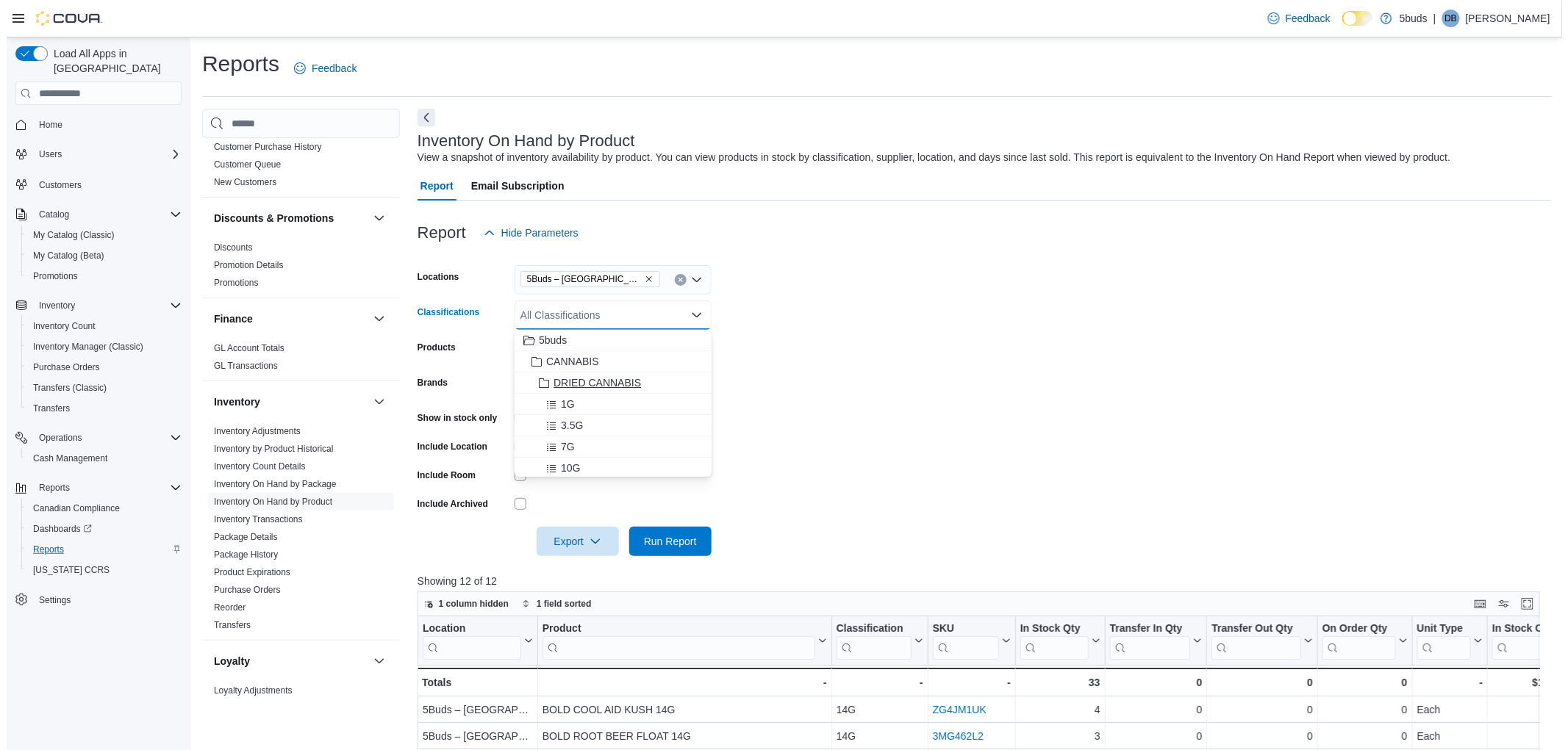
scroll to position [163, 0]
click at [573, 369] on span "28G" at bounding box center [564, 368] width 19 height 15
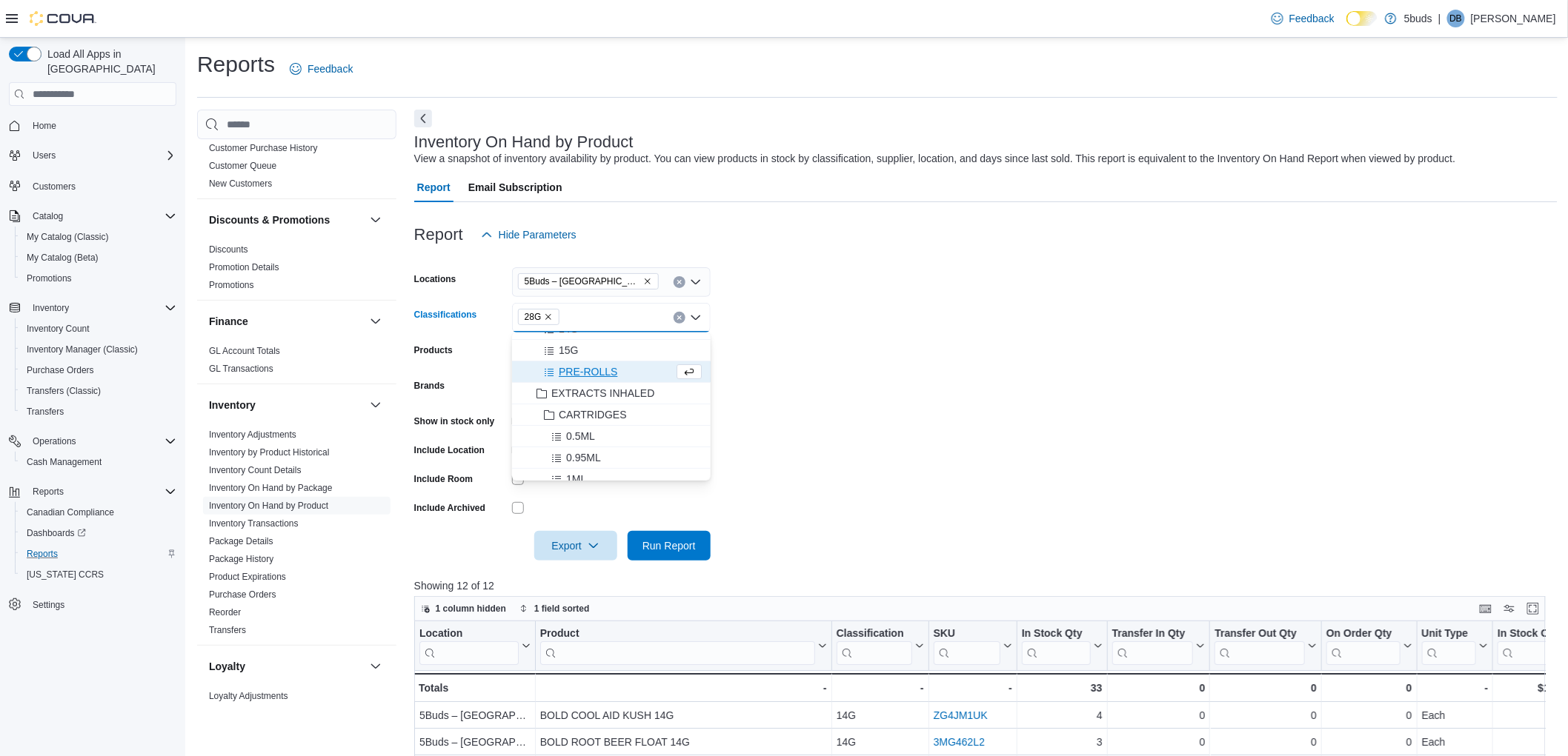
click at [1089, 360] on form "Locations 5Buds – Humboldt Classifications 28G Combo box. Selected. 28G. Press …" at bounding box center [986, 406] width 1143 height 311
click at [678, 542] on span "Run Report" at bounding box center [669, 544] width 53 height 15
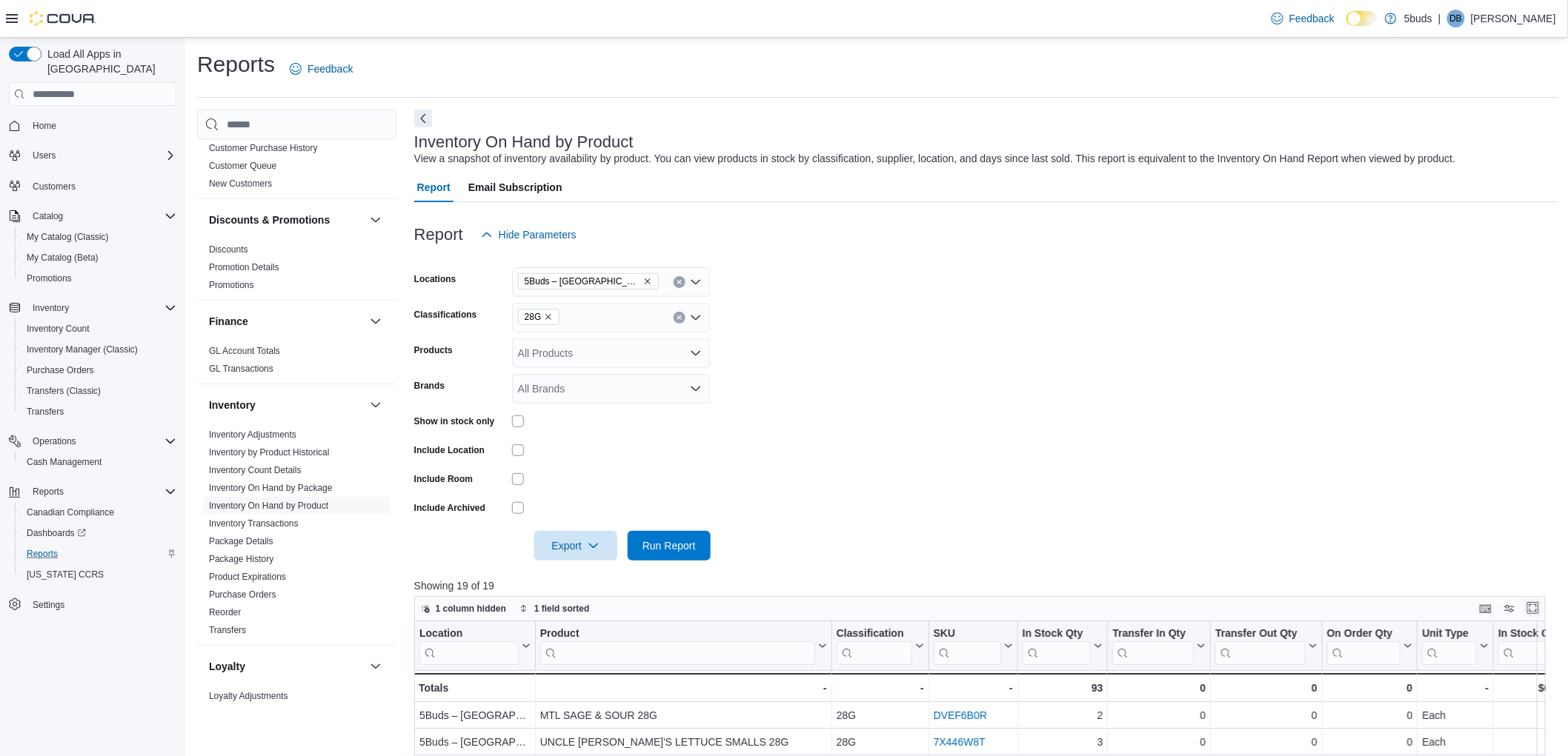
click at [1542, 605] on button "Enter fullscreen" at bounding box center [1533, 608] width 17 height 17
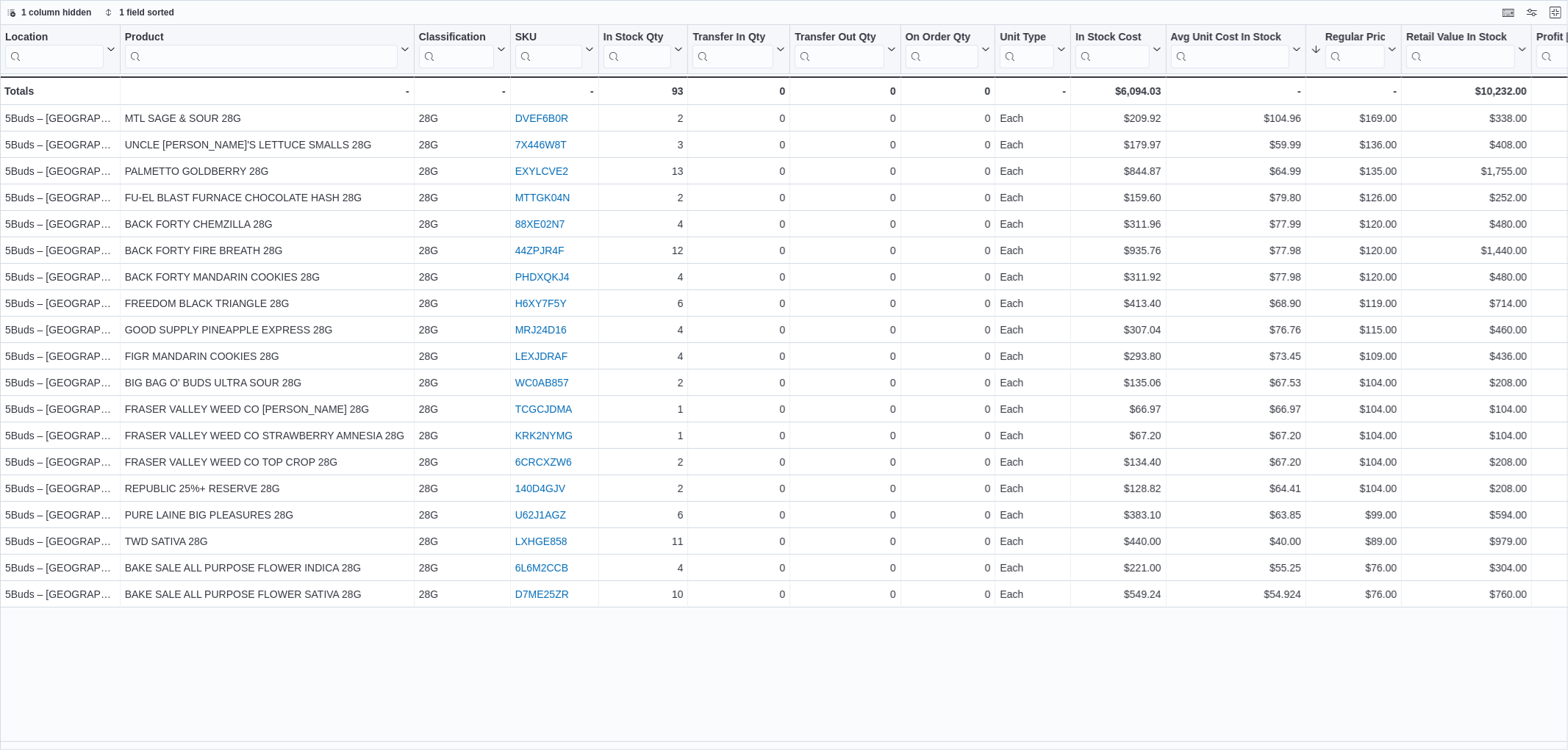
click at [113, 694] on div "Location Click to view column header actions Product Click to view column heade…" at bounding box center [784, 388] width 1568 height 726
click at [1555, 10] on button "Exit fullscreen" at bounding box center [1556, 11] width 17 height 17
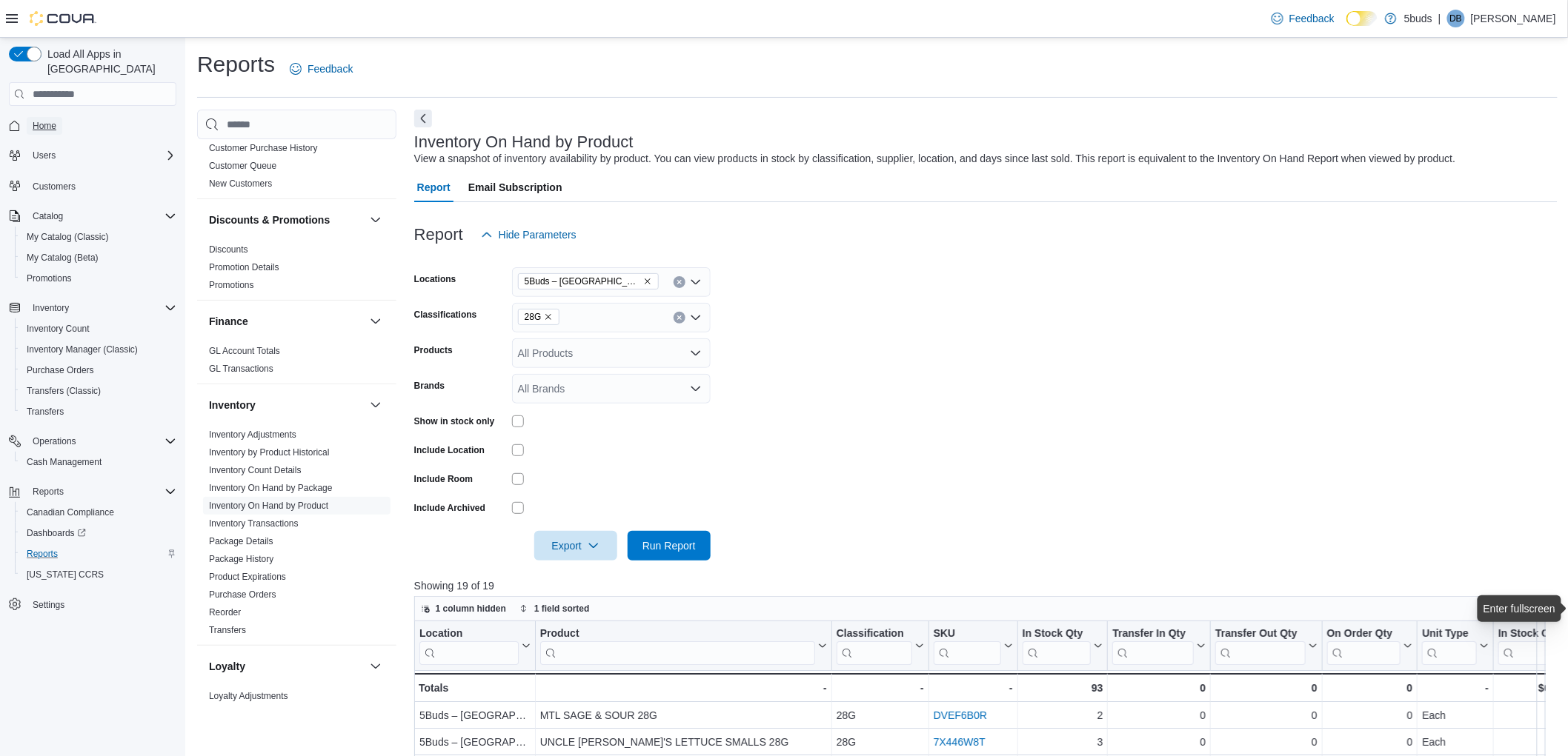
click at [49, 120] on span "Home" at bounding box center [44, 126] width 24 height 12
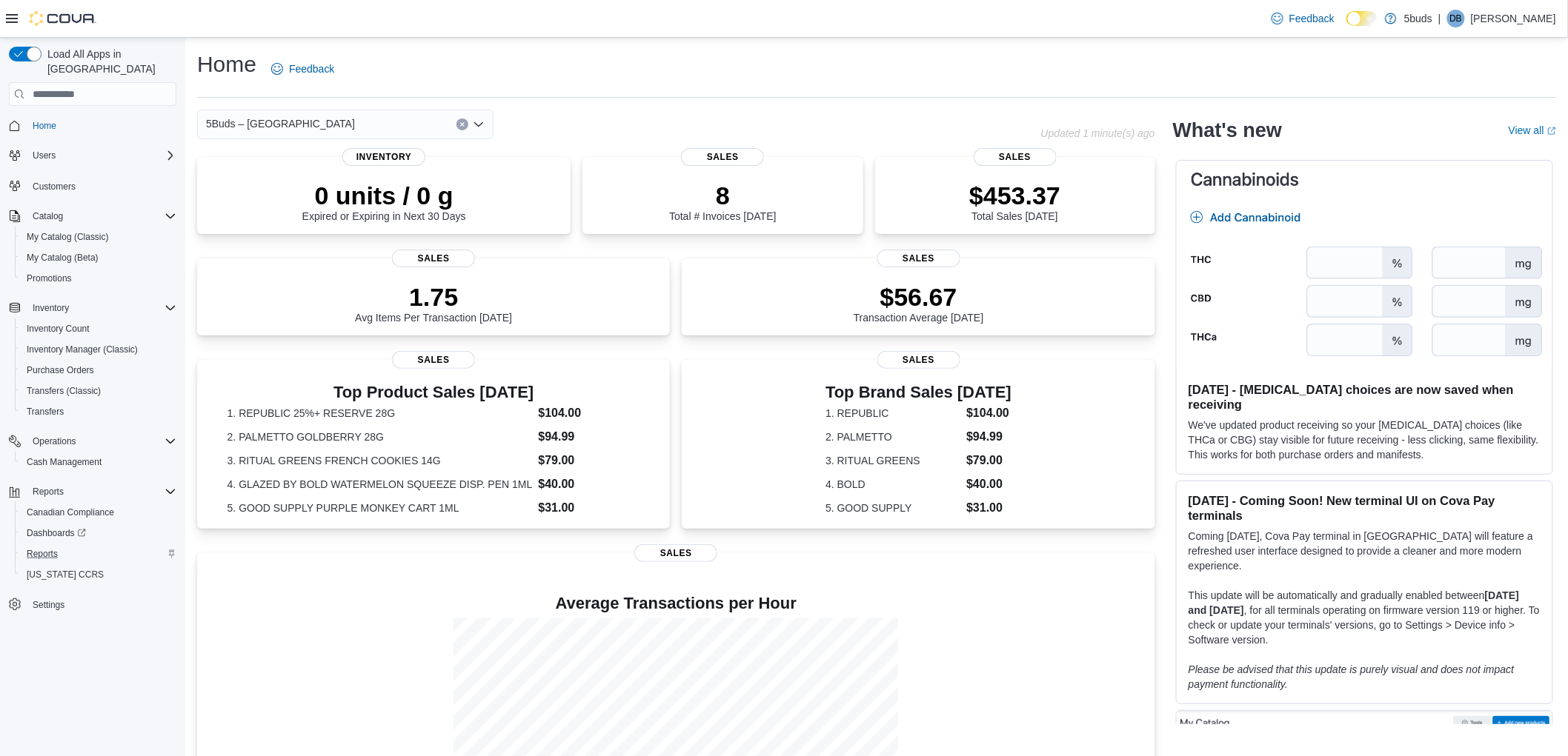
click at [1397, 77] on div "Home Feedback" at bounding box center [876, 69] width 1359 height 38
click at [67, 364] on span "Purchase Orders" at bounding box center [60, 371] width 67 height 12
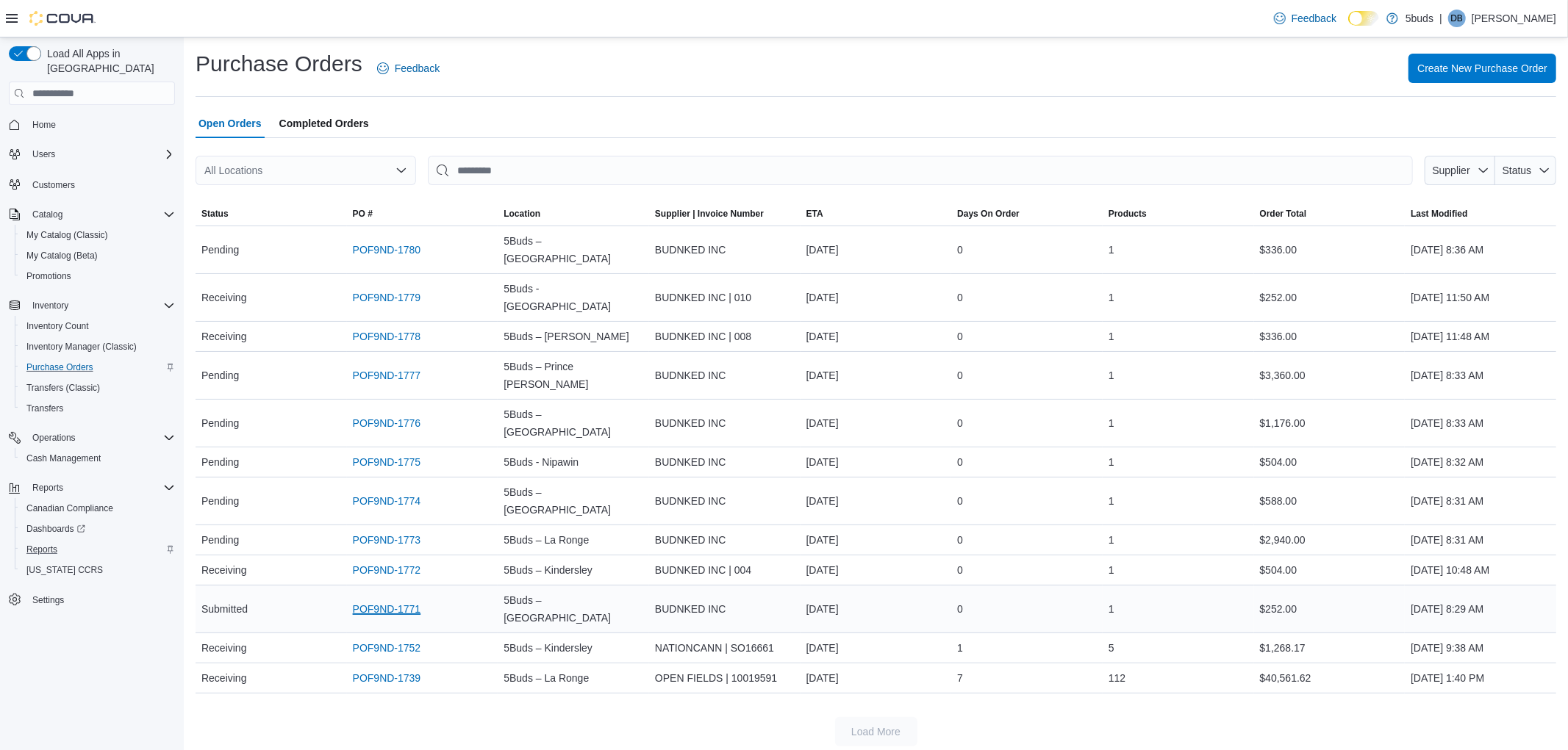
click at [403, 601] on link "POF9ND-1771" at bounding box center [387, 610] width 69 height 17
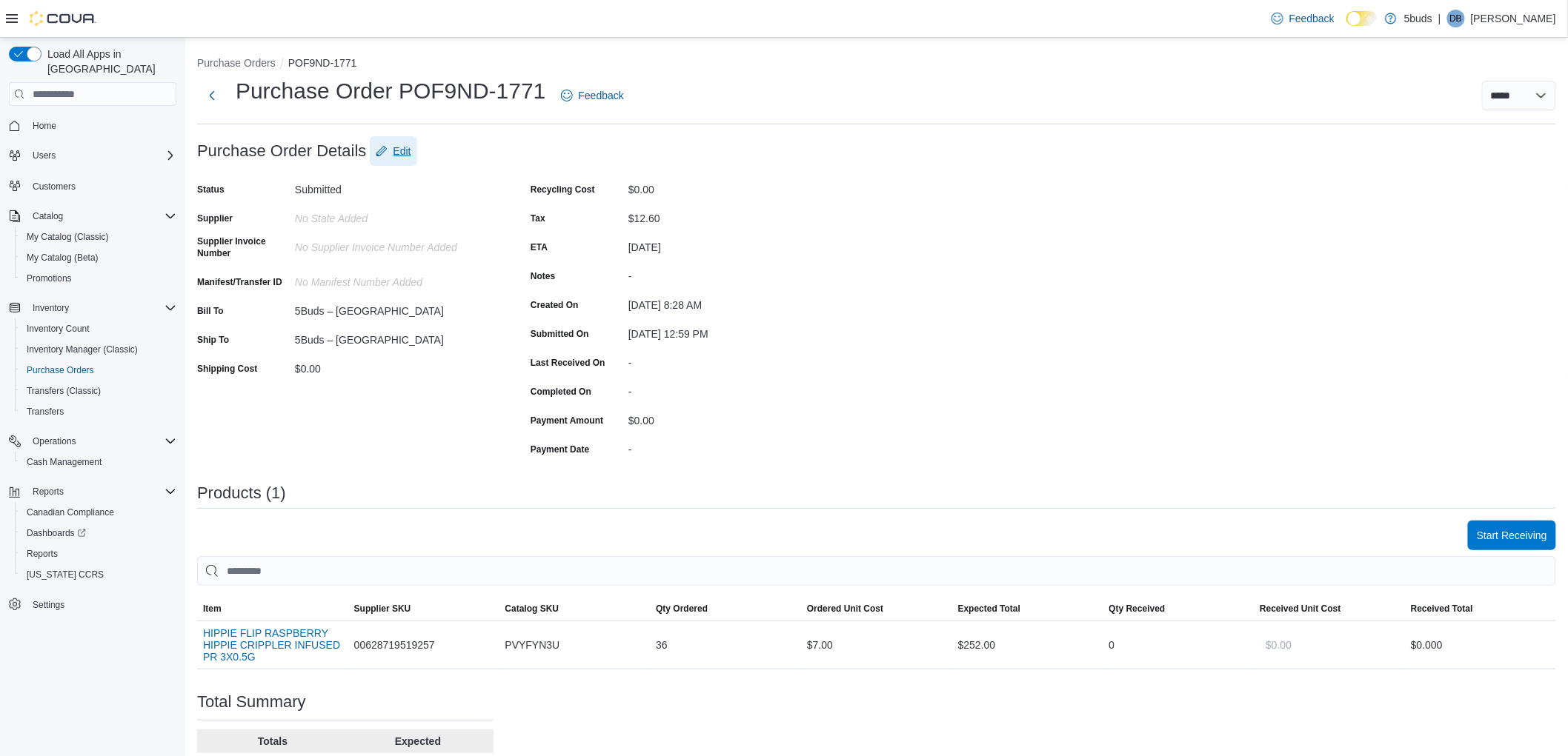
click at [398, 152] on span "Edit" at bounding box center [402, 150] width 17 height 15
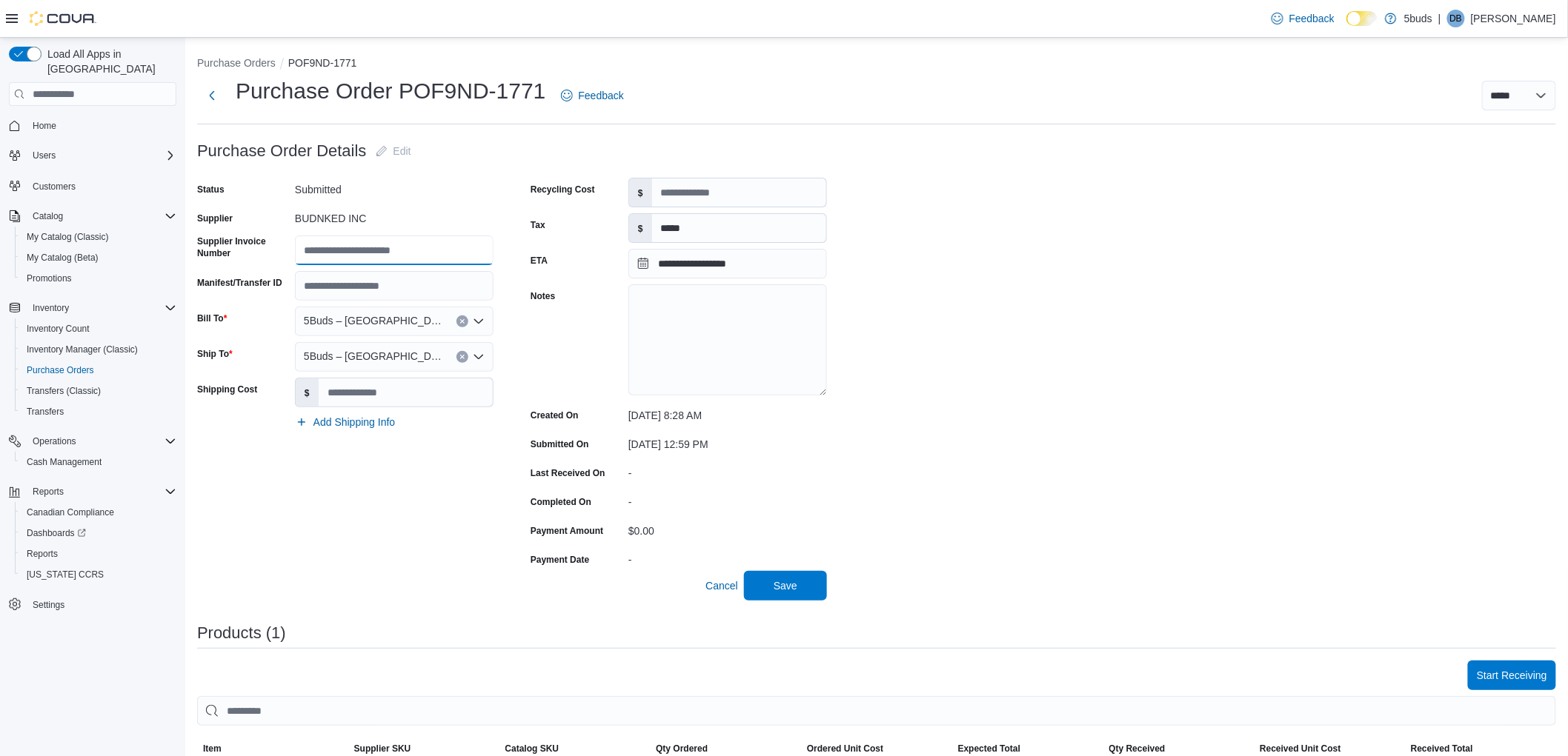
click at [343, 251] on input "Supplier Invoice Number" at bounding box center [393, 251] width 198 height 30
click at [1100, 602] on div "**********" at bounding box center [876, 572] width 1359 height 873
click at [381, 255] on input "Supplier Invoice Number" at bounding box center [393, 251] width 198 height 30
type input "**********"
click at [776, 581] on span "Save" at bounding box center [785, 585] width 24 height 15
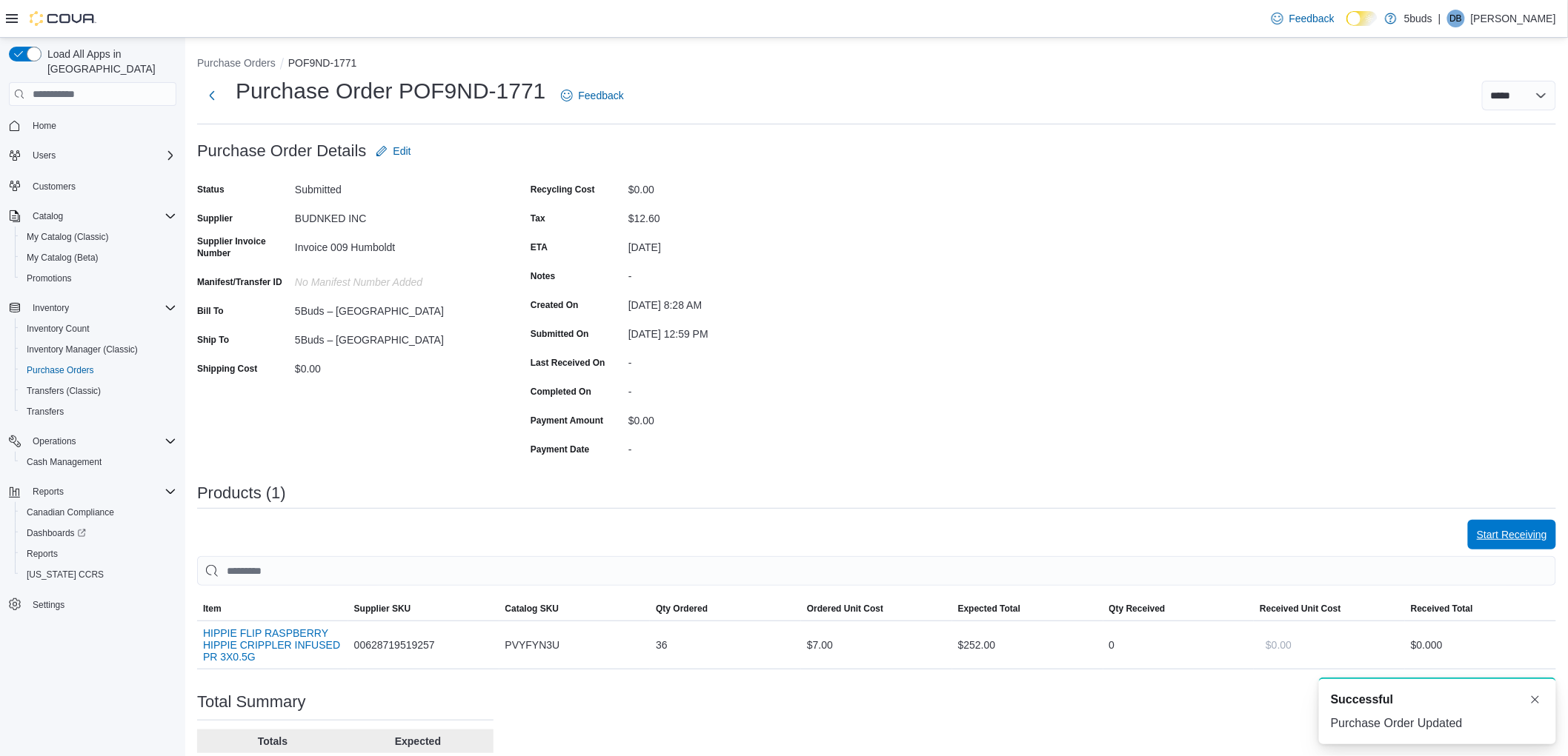
click at [1525, 536] on span "Start Receiving" at bounding box center [1511, 535] width 71 height 15
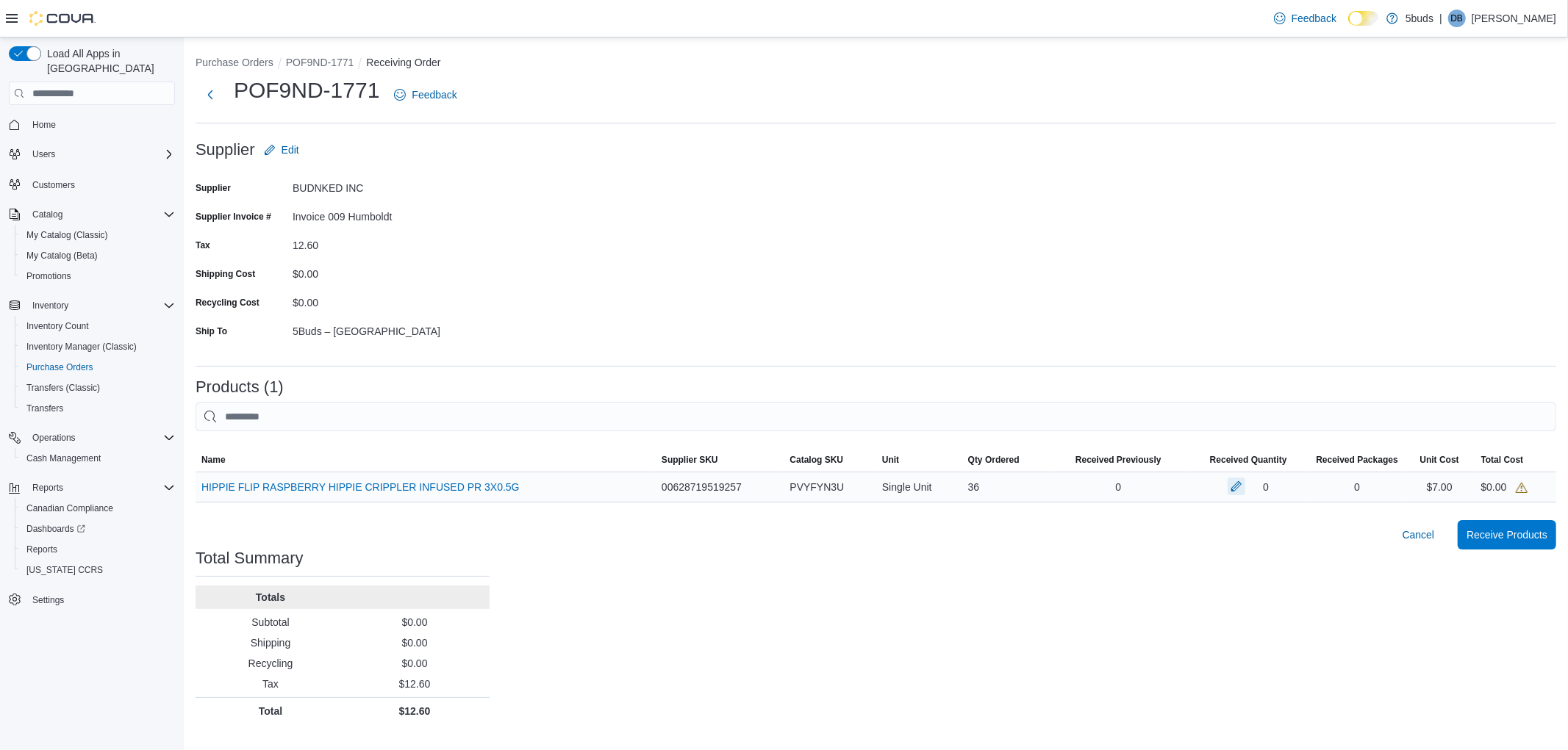
click at [1233, 489] on button "button" at bounding box center [1237, 486] width 17 height 17
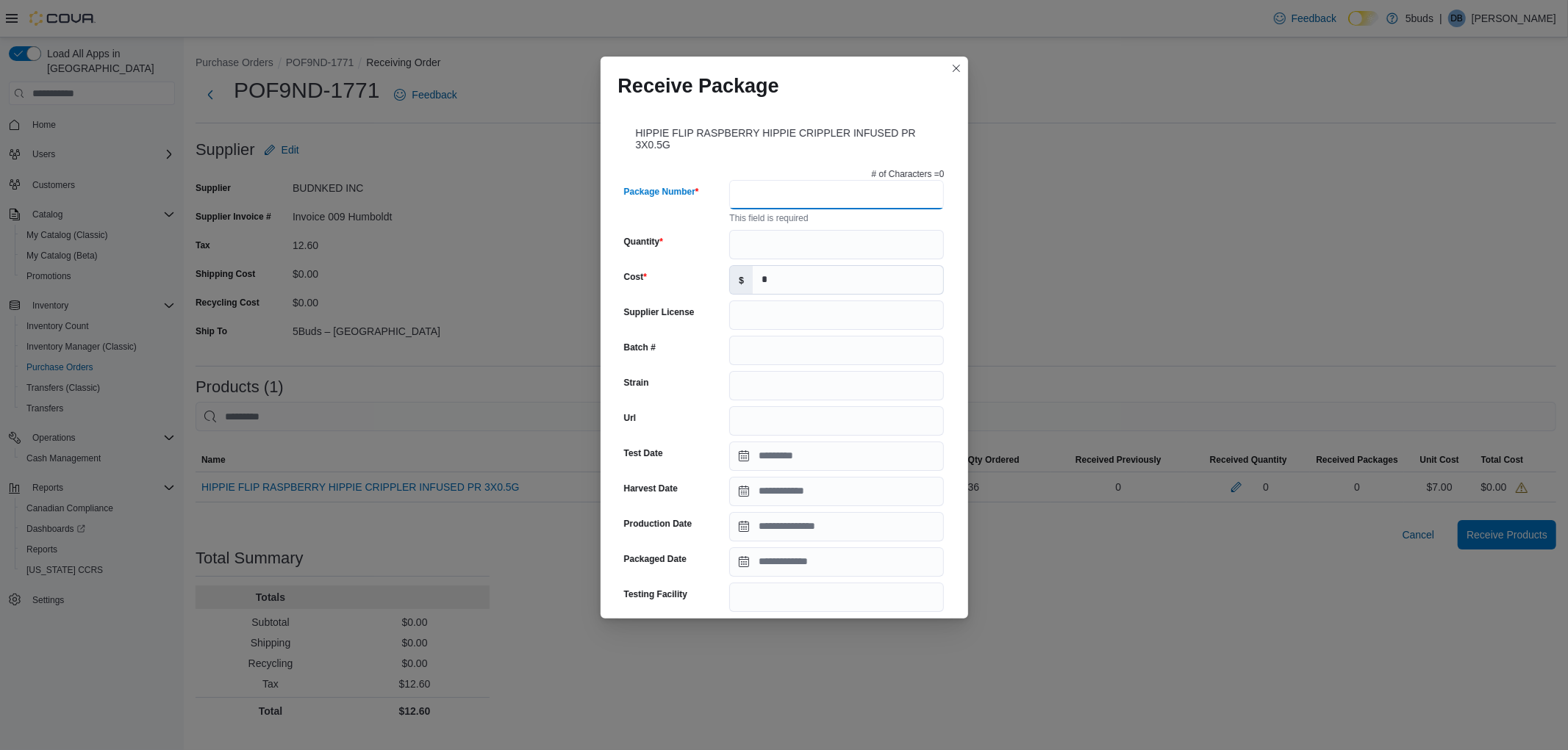
click at [770, 200] on input "Package Number" at bounding box center [837, 195] width 215 height 29
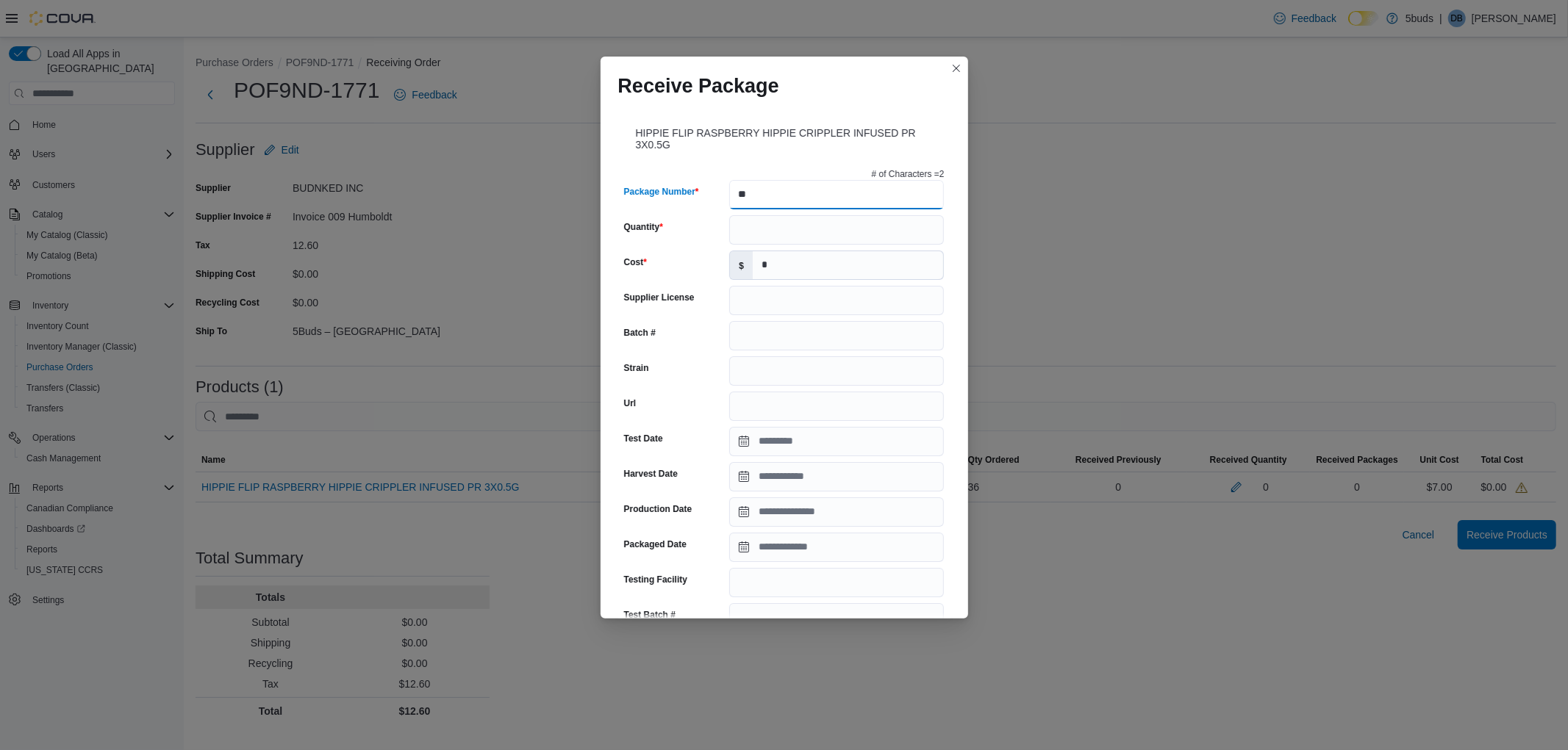
type input "*"
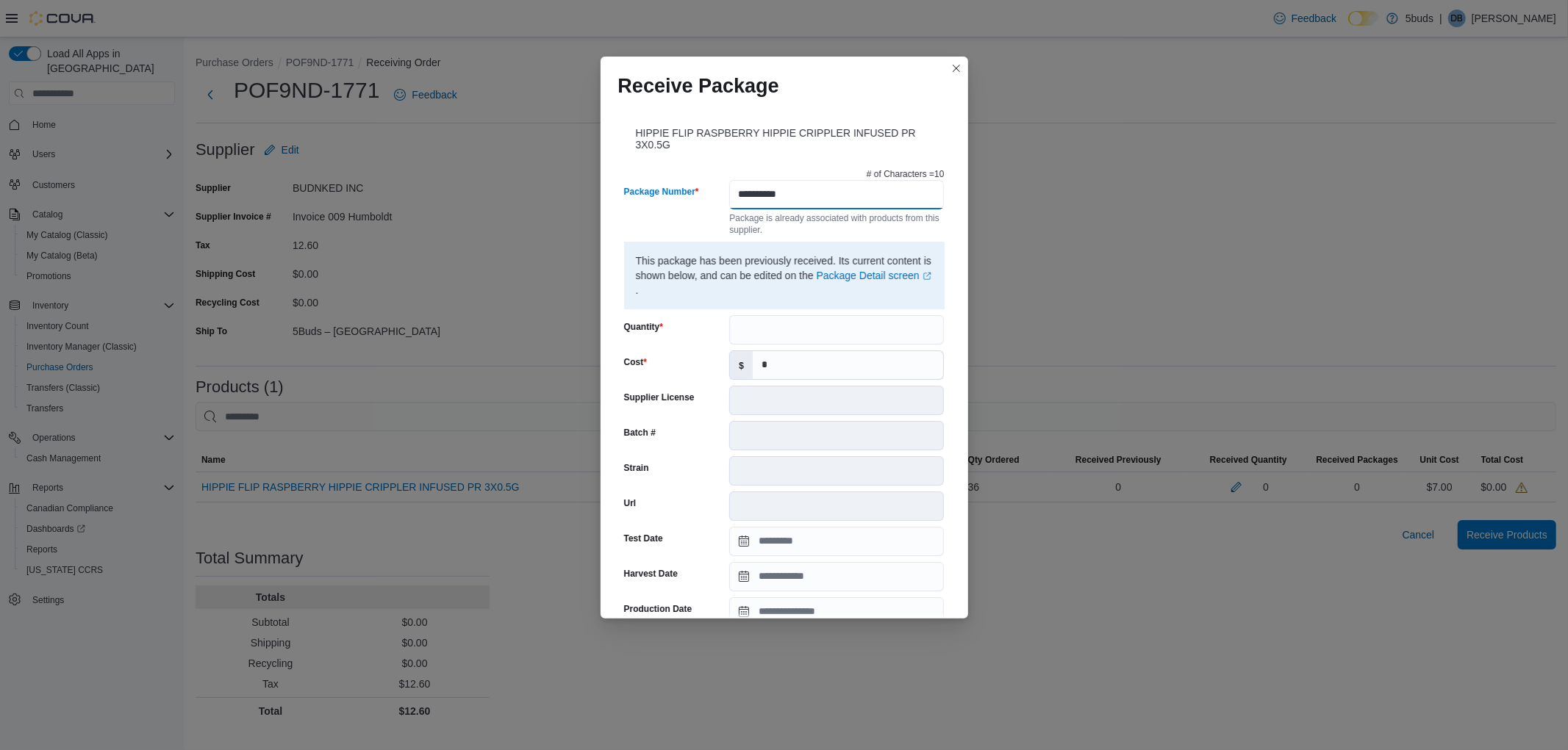
type input "**********"
click at [767, 322] on input "Quantity" at bounding box center [837, 330] width 215 height 29
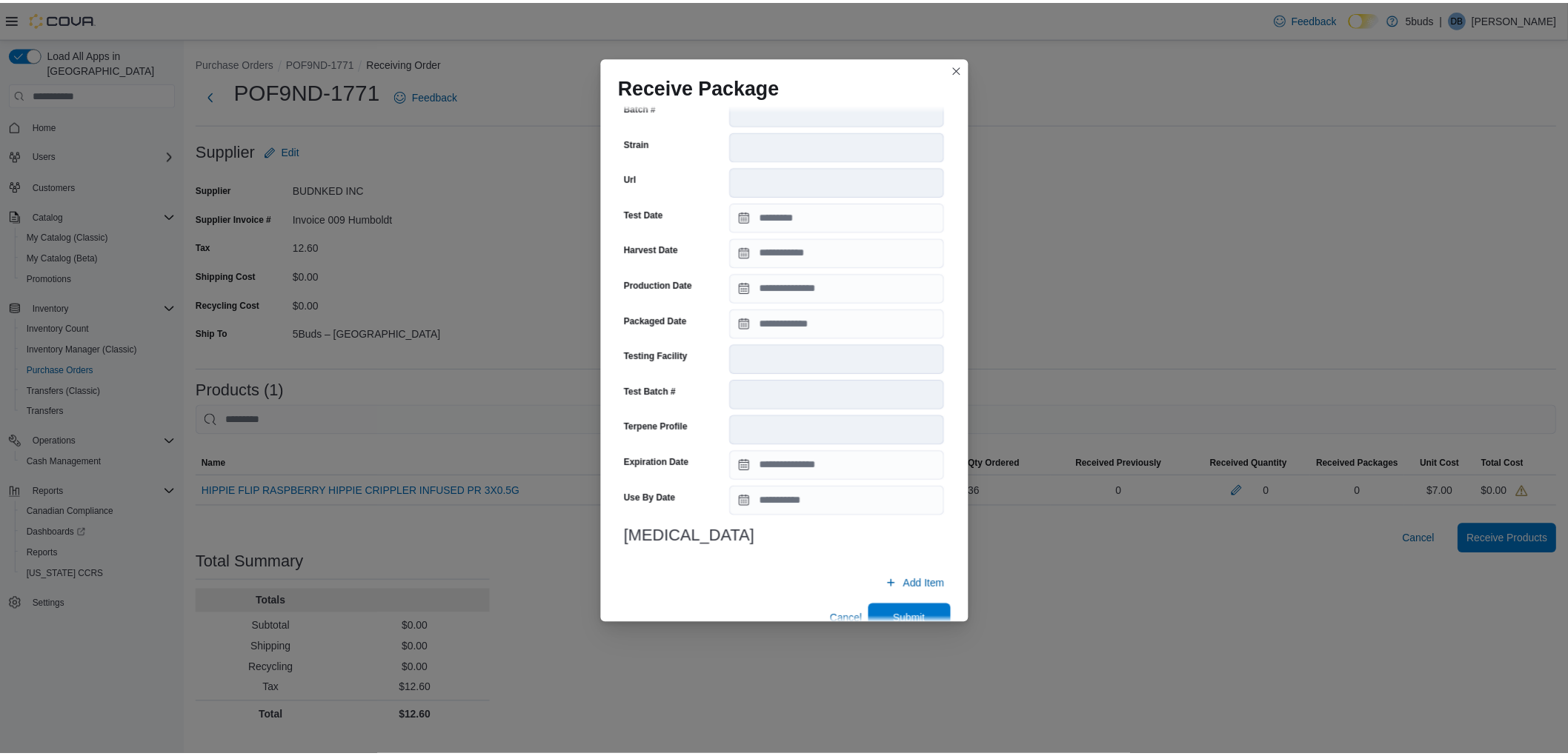
scroll to position [357, 0]
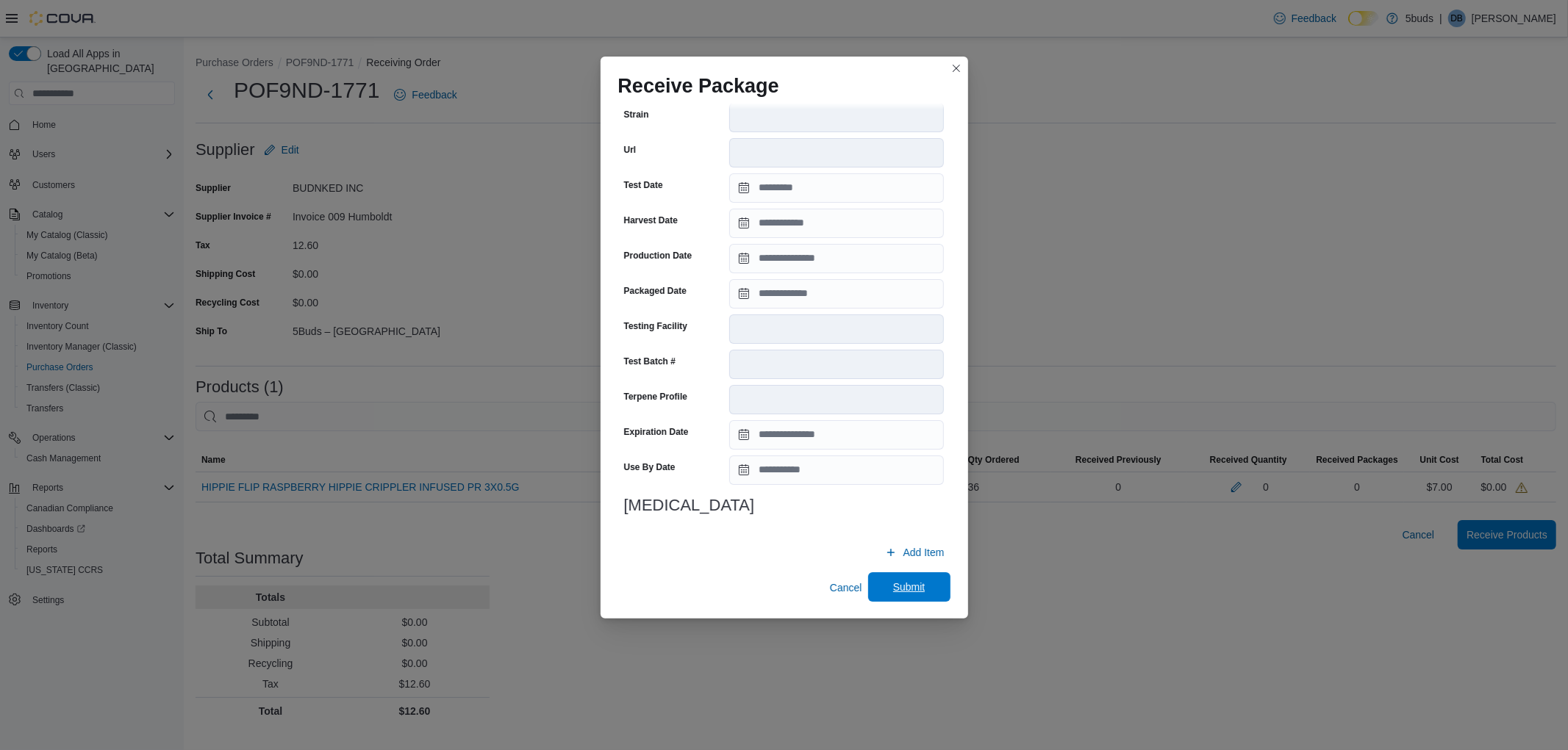
type input "**"
click at [897, 586] on span "Submit" at bounding box center [909, 587] width 32 height 15
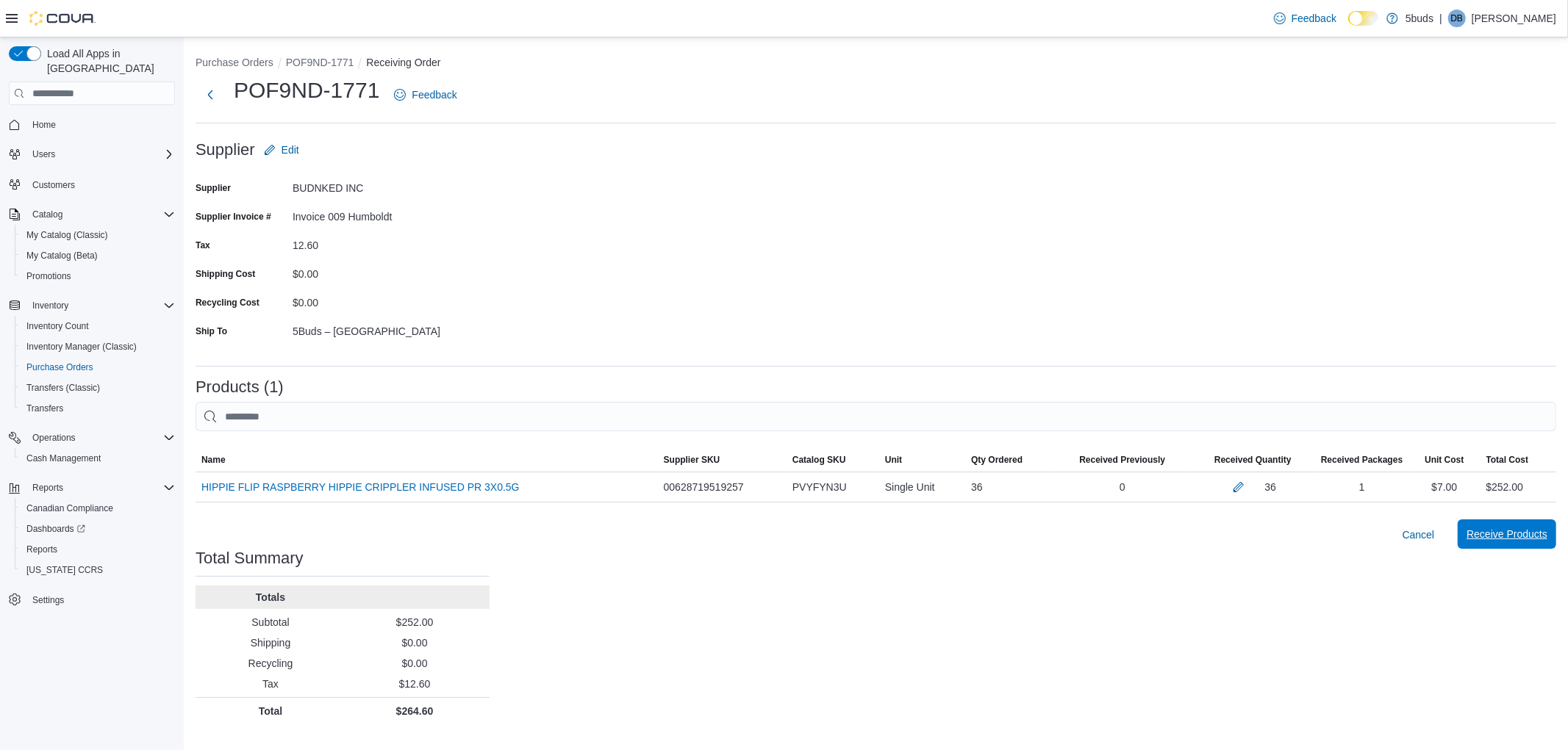
click at [1475, 537] on span "Receive Products" at bounding box center [1506, 534] width 81 height 15
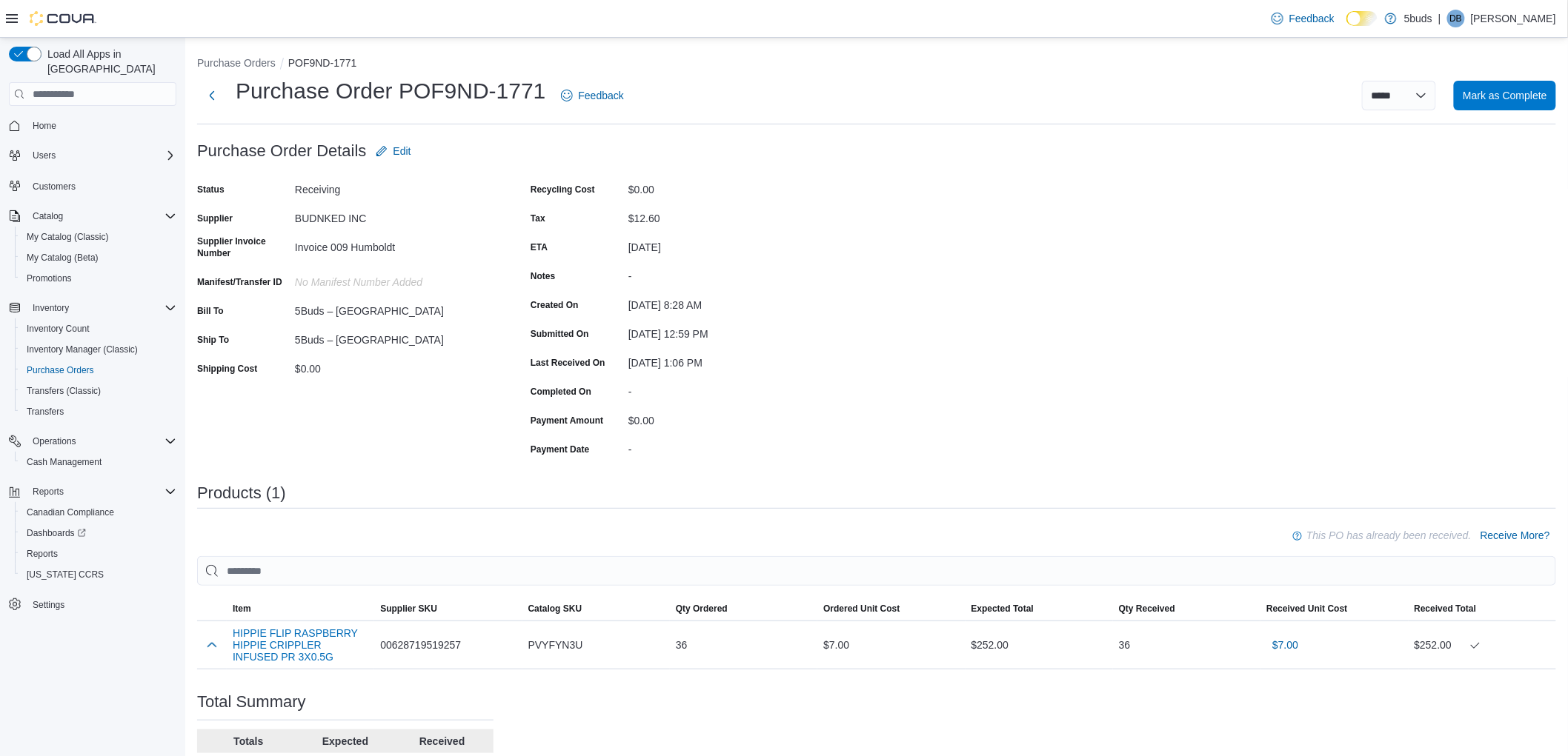
click at [1505, 289] on div "Purchase Order: POF9ND-1771 Feedback Purchase Order Details Edit Status Receivi…" at bounding box center [876, 503] width 1359 height 733
